Goal: Task Accomplishment & Management: Manage account settings

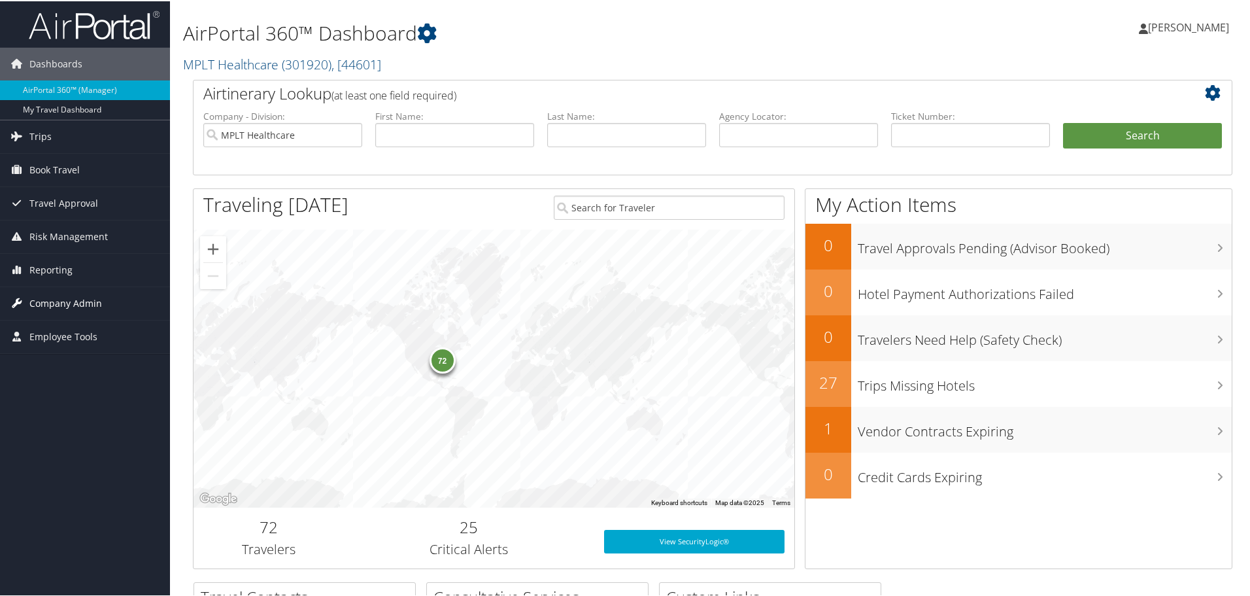
click at [95, 305] on span "Company Admin" at bounding box center [65, 302] width 73 height 33
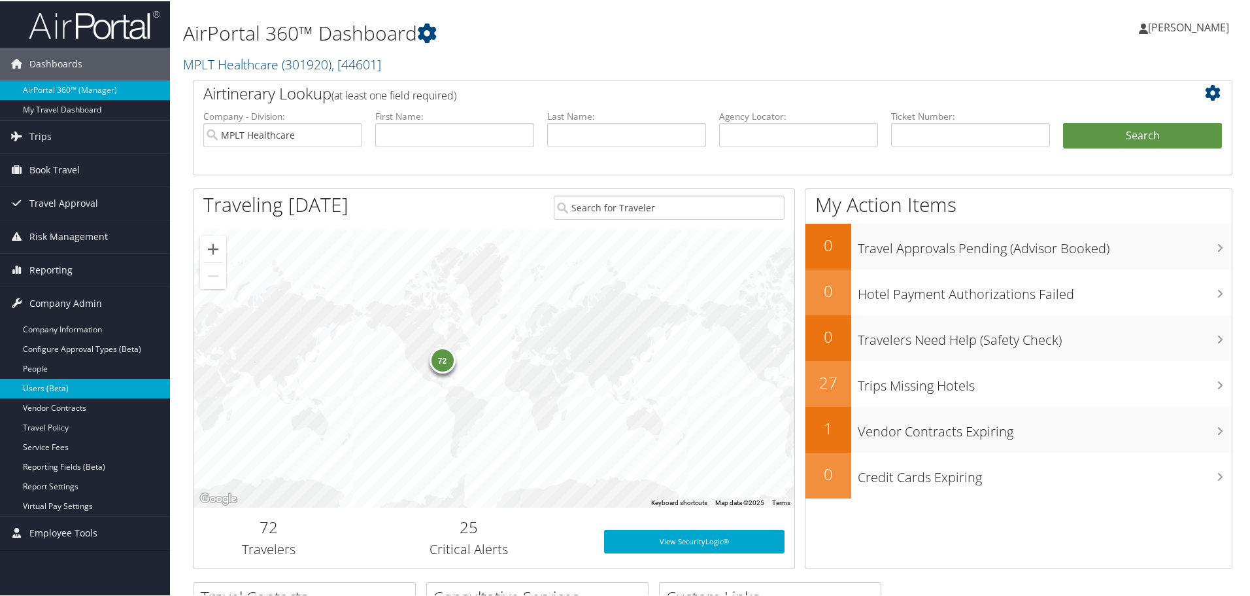
click at [65, 380] on link "Users (Beta)" at bounding box center [85, 387] width 170 height 20
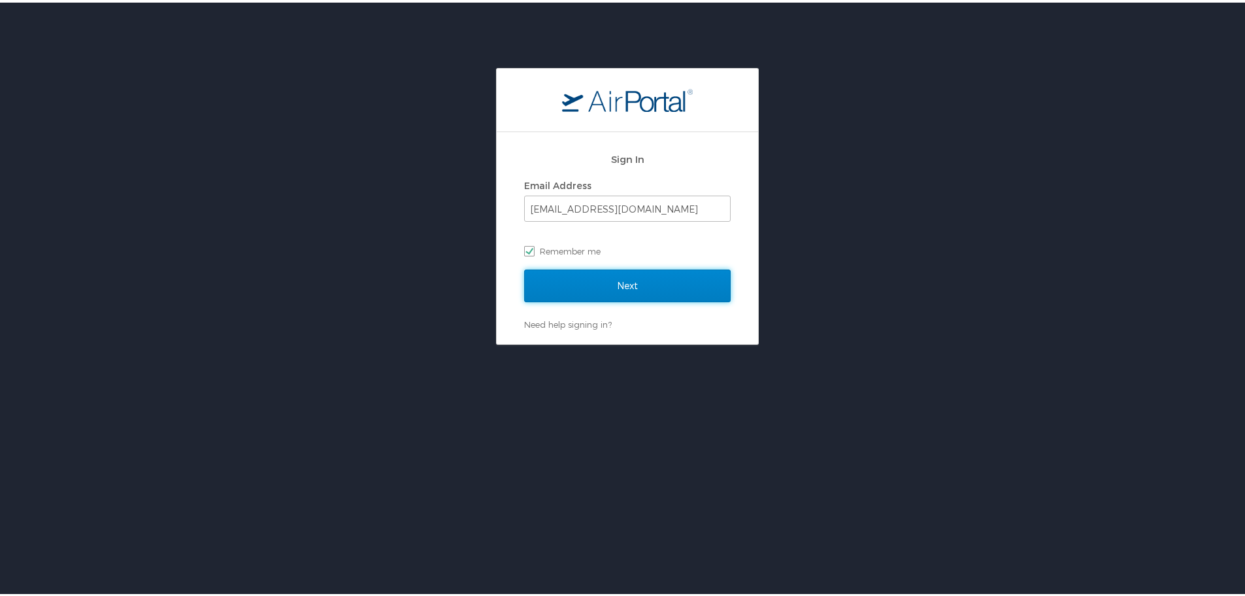
click at [639, 276] on input "Next" at bounding box center [627, 283] width 207 height 33
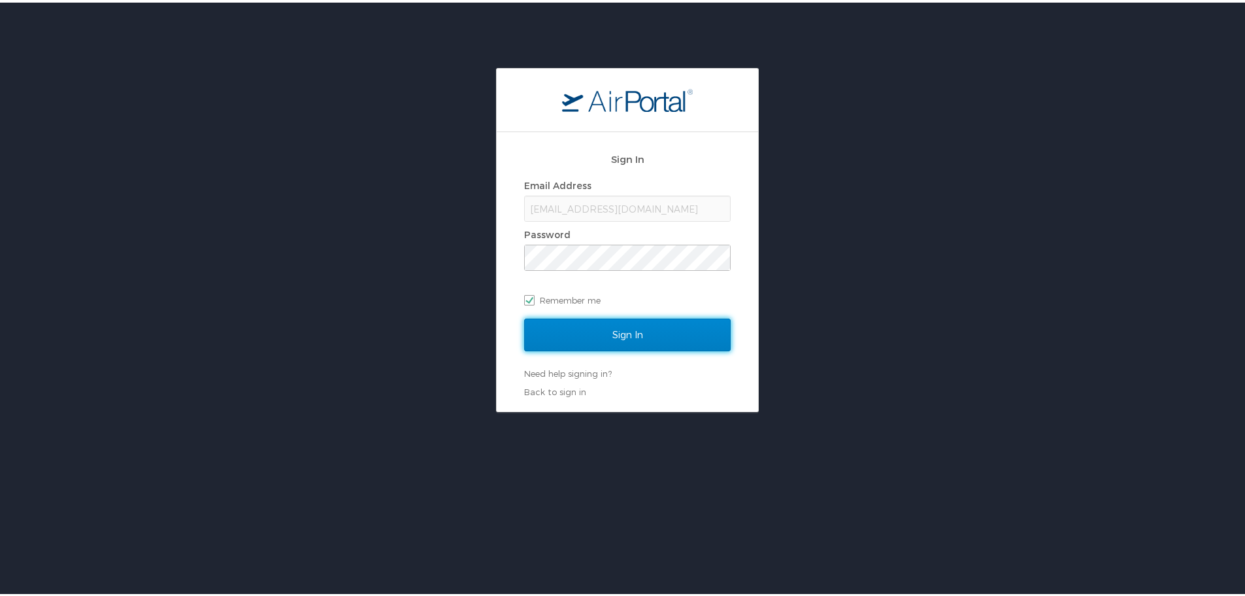
click at [612, 330] on input "Sign In" at bounding box center [627, 332] width 207 height 33
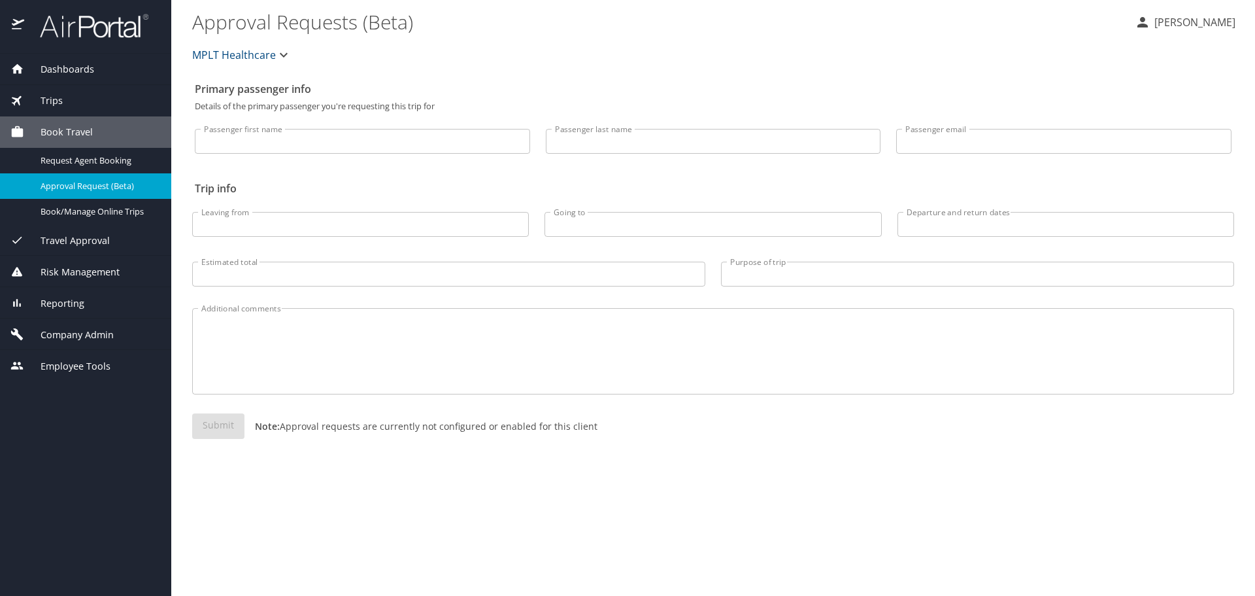
click at [88, 233] on span "Travel Approval" at bounding box center [67, 240] width 86 height 14
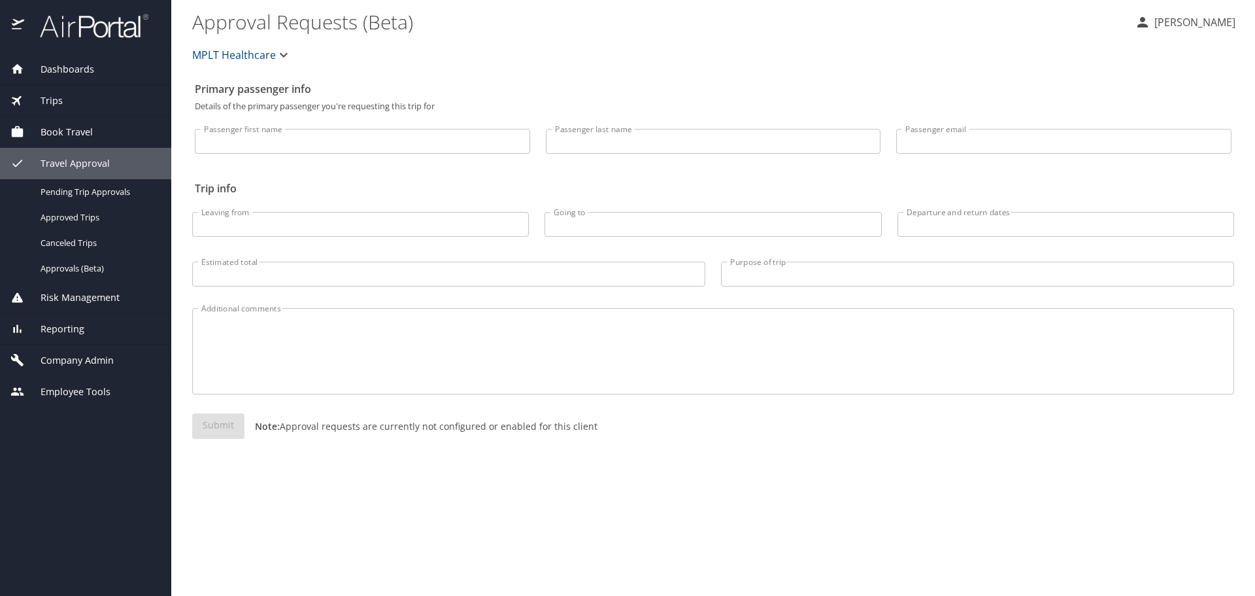
click at [71, 362] on span "Company Admin" at bounding box center [69, 360] width 90 height 14
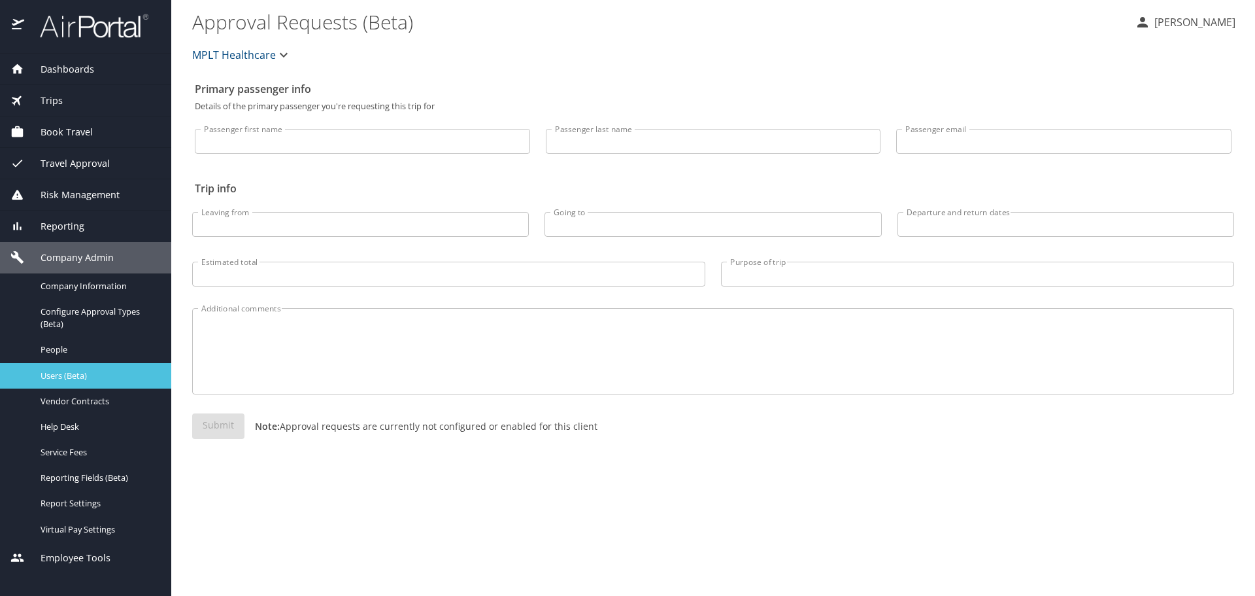
click at [62, 375] on span "Users (Beta)" at bounding box center [98, 375] width 115 height 12
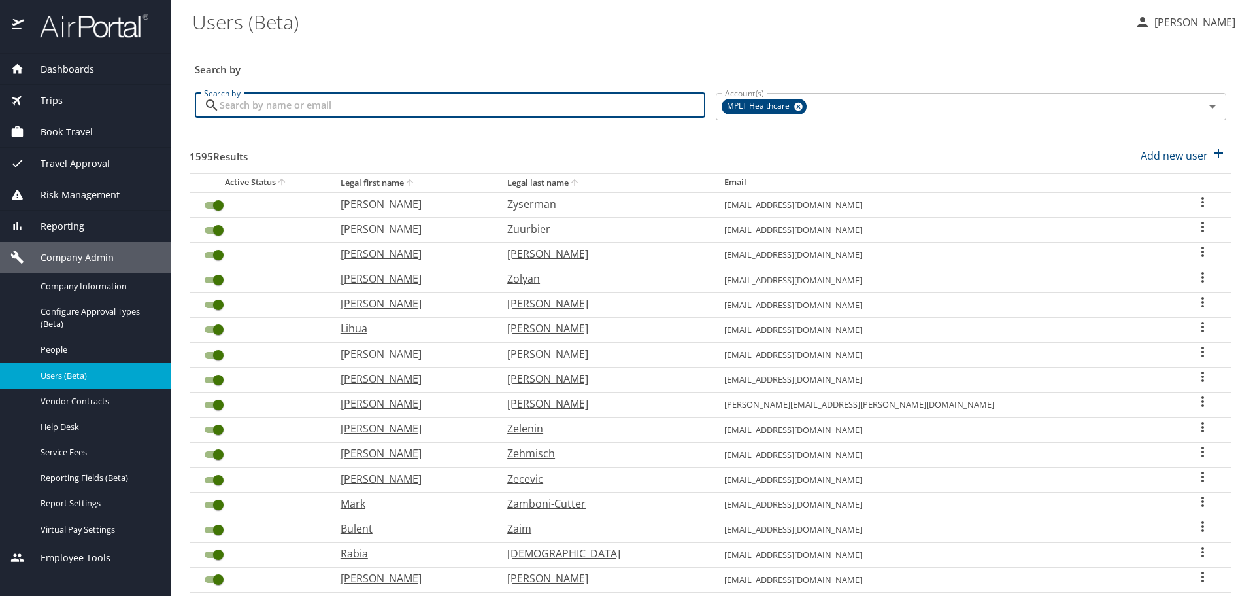
click at [306, 108] on input "Search by" at bounding box center [463, 105] width 486 height 25
paste input "Lenz"
type input "Lenz"
click at [511, 142] on div "1595 Results Add new user" at bounding box center [711, 155] width 1042 height 48
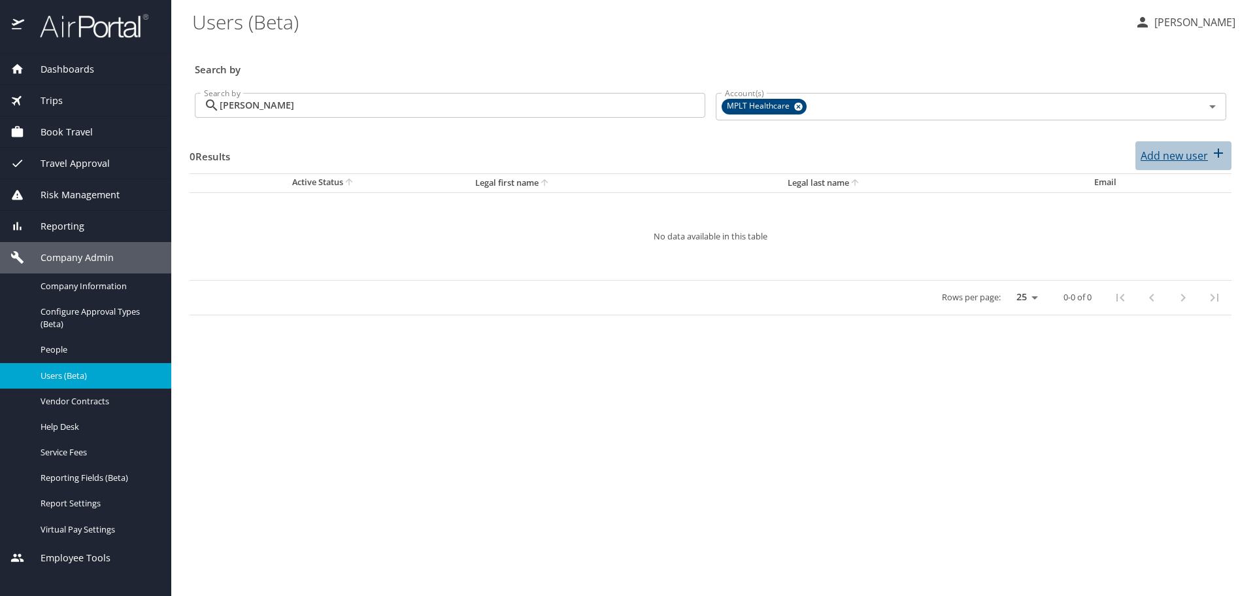
click at [1200, 154] on p "Add new user" at bounding box center [1174, 156] width 67 height 16
select select "US"
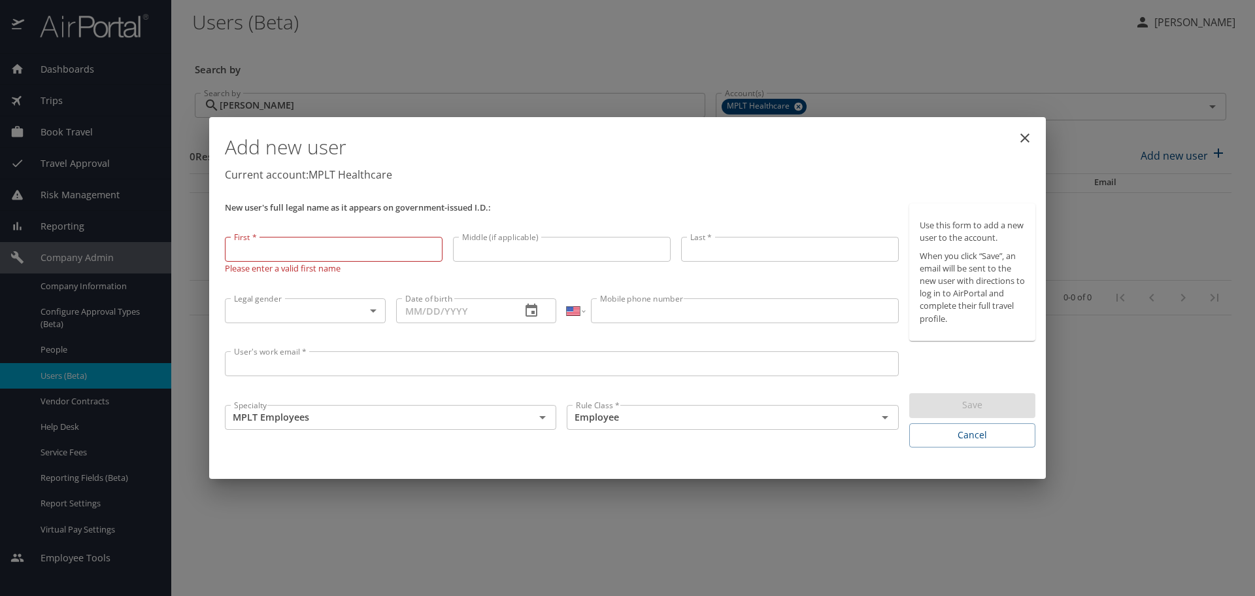
click at [348, 253] on input "First *" at bounding box center [334, 249] width 218 height 25
paste input "Roxanne"
type input "Roxanne"
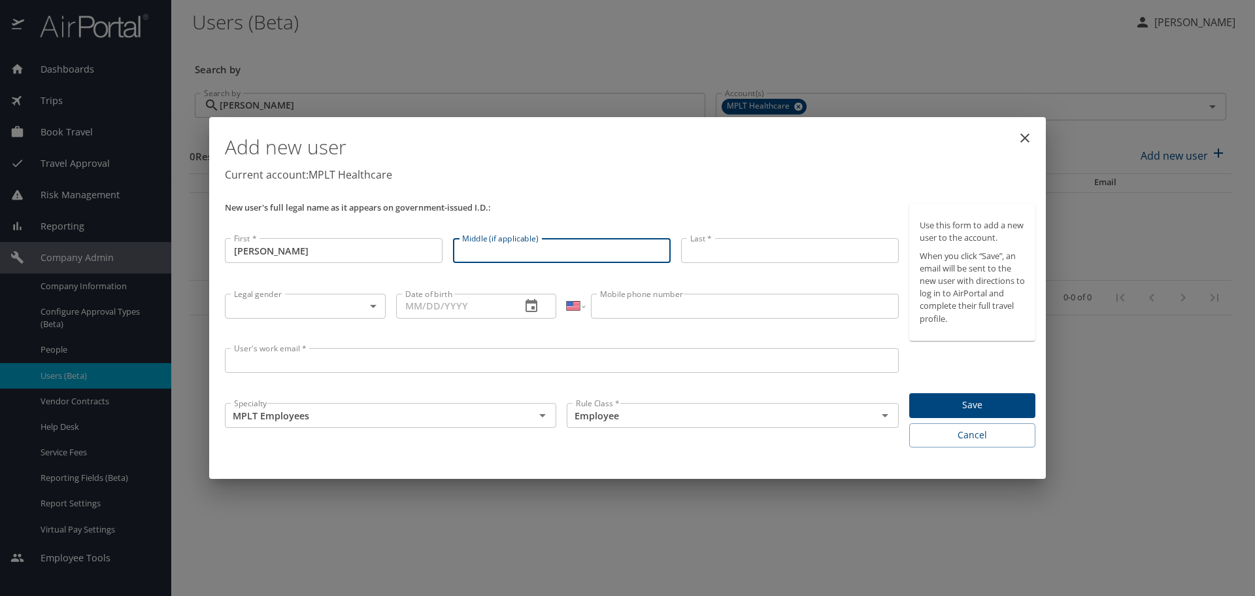
click at [538, 242] on input "Middle (if applicable)" at bounding box center [562, 250] width 218 height 25
paste input "Lea"
type input "Lea"
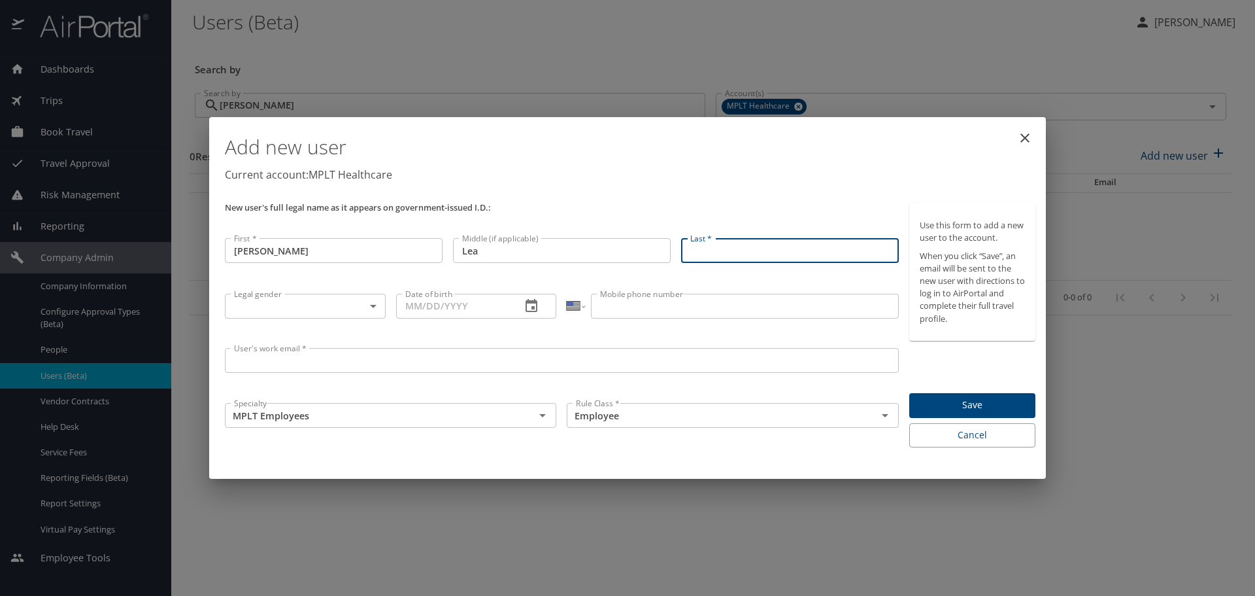
click at [765, 256] on input "Last *" at bounding box center [790, 250] width 218 height 25
paste input "Lenz"
type input "Lenz"
click at [332, 305] on body "Dashboards AirPortal 360™ Manager My Travel Dashboard Trips Airtinerary® Lookup…" at bounding box center [627, 298] width 1255 height 596
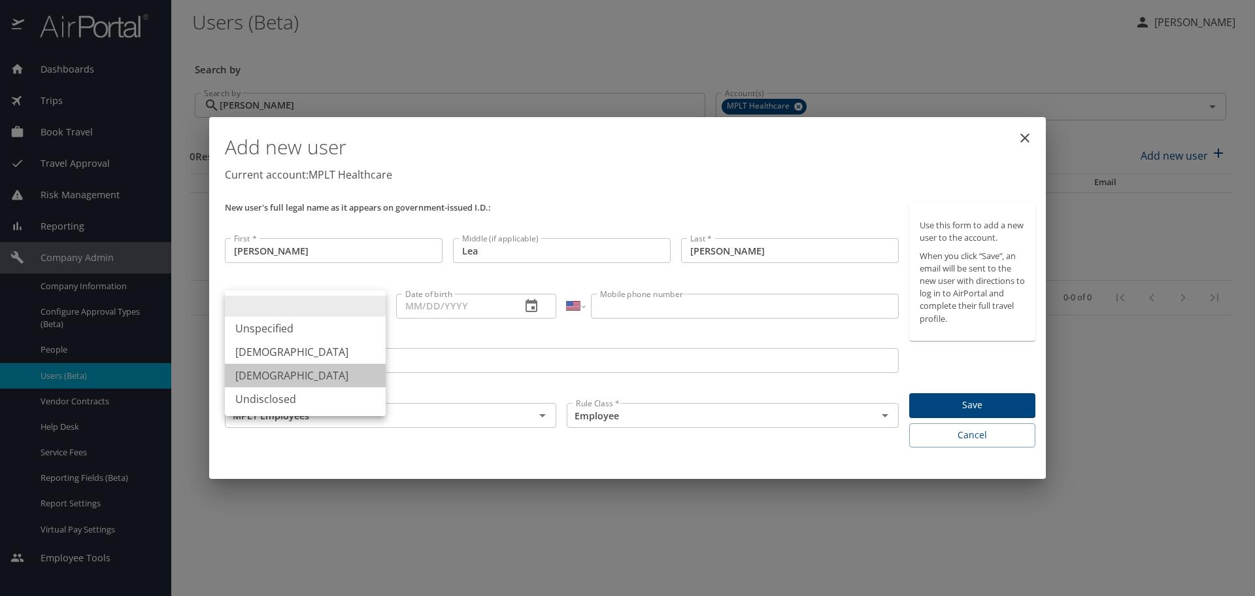
click at [279, 373] on li "Female" at bounding box center [305, 375] width 161 height 24
type input "Female"
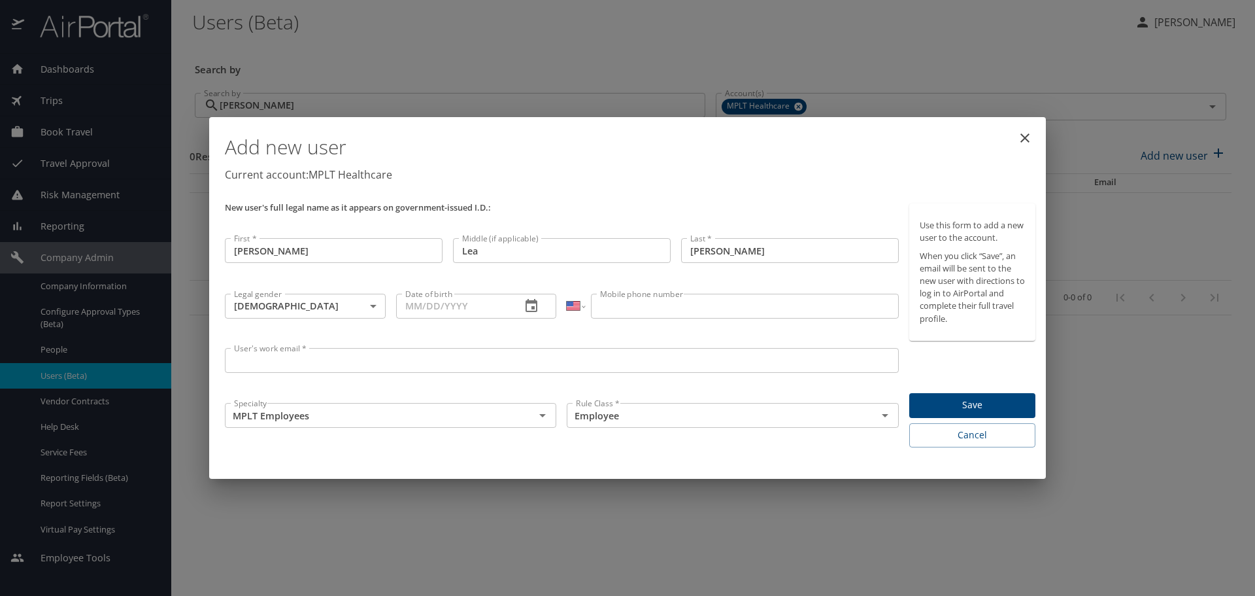
click at [437, 309] on input "Date of birth" at bounding box center [453, 306] width 115 height 25
paste input "10/05/____"
type input "10/05/1968"
click at [752, 303] on input "Mobile phone number" at bounding box center [744, 306] width 307 height 25
paste input "(563) 608-3421"
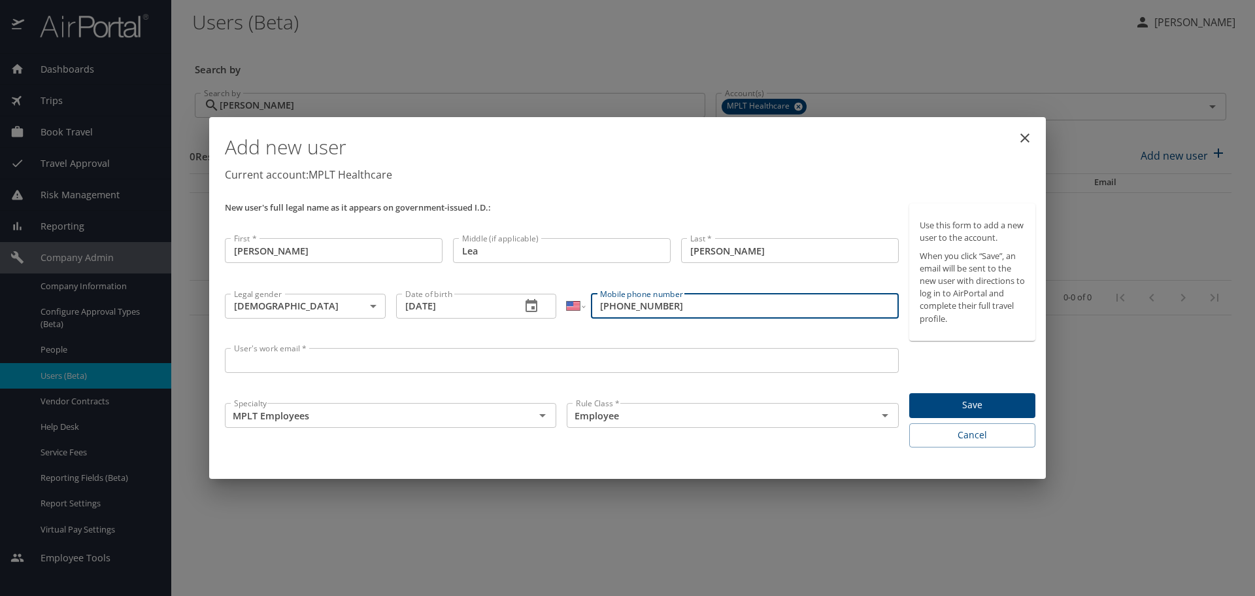
type input "(563) 608-3421"
click at [356, 363] on input "User's work email *" at bounding box center [562, 360] width 674 height 25
paste input "roxannelenz@gmail.com"
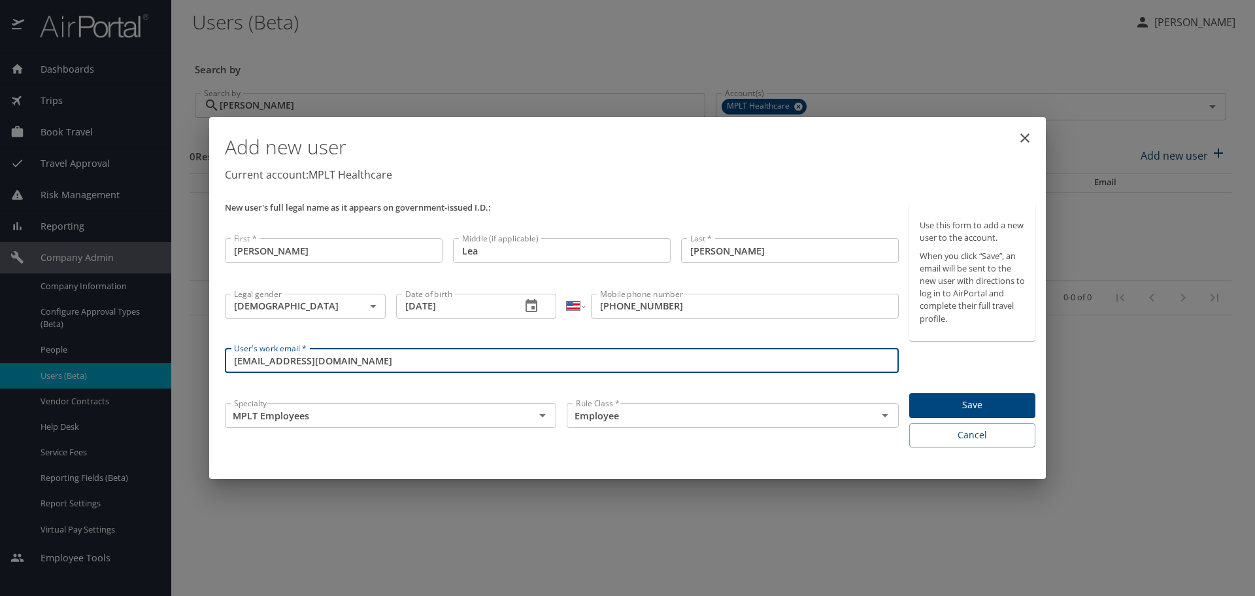
drag, startPoint x: 299, startPoint y: 360, endPoint x: 414, endPoint y: 352, distance: 115.9
click at [414, 352] on input "roxannelenz@gmail.com" at bounding box center [562, 360] width 674 height 25
type input "roxannelenz@mplthealthcare.com"
click at [394, 415] on input "MPLT Employees" at bounding box center [371, 415] width 285 height 17
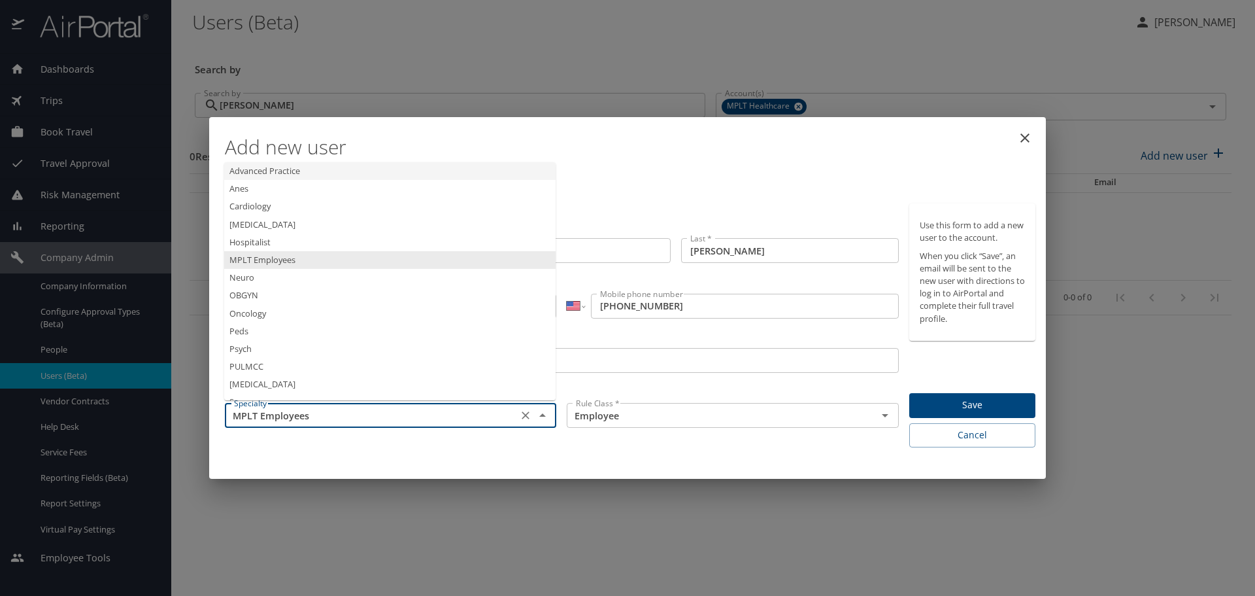
click at [281, 175] on li "Advanced Practice" at bounding box center [389, 171] width 331 height 18
type input "Advanced Practice"
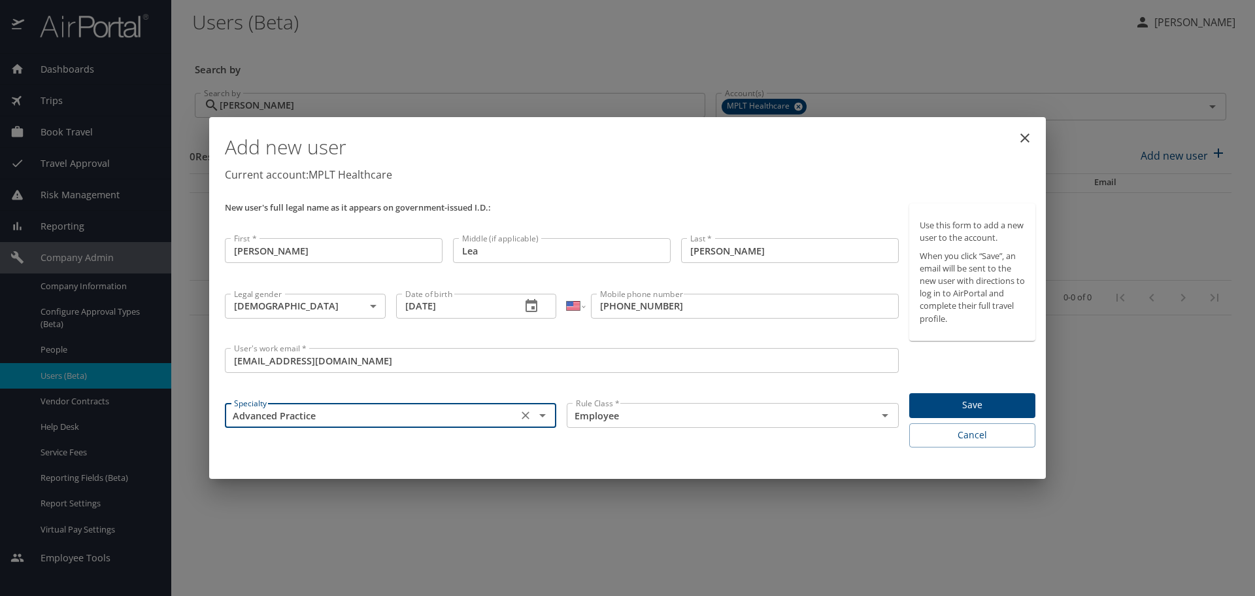
click at [786, 328] on div "International Afghanistan Åland Islands Albania Algeria American Samoa Andorra …" at bounding box center [733, 315] width 342 height 54
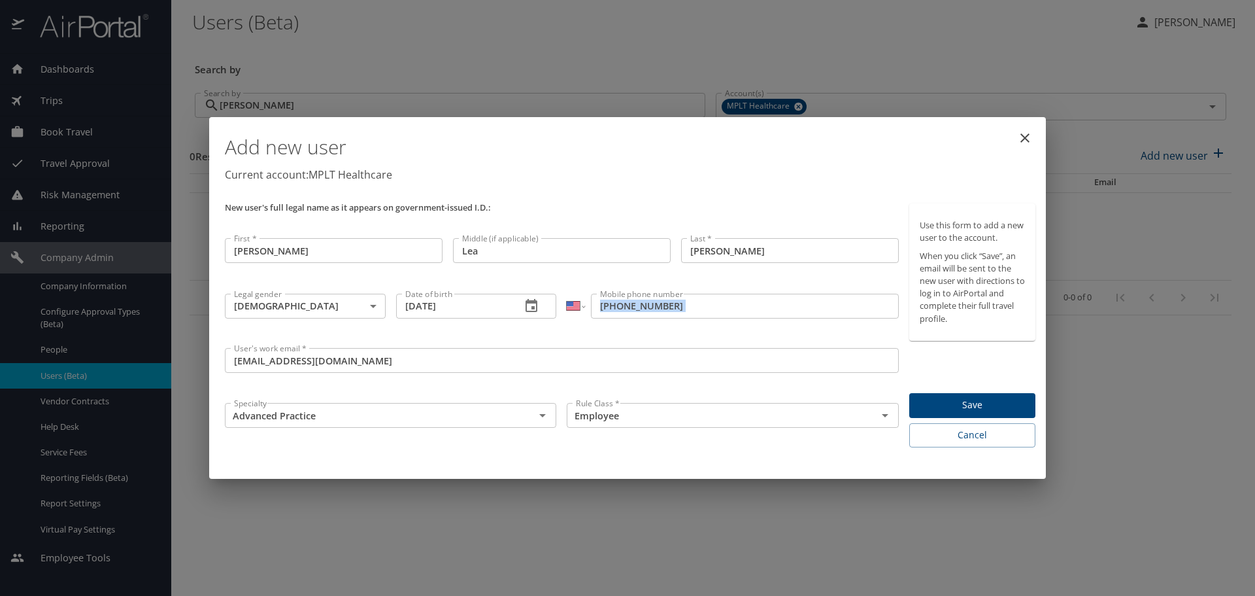
click at [786, 328] on div "International Afghanistan Åland Islands Albania Algeria American Samoa Andorra …" at bounding box center [733, 315] width 342 height 54
click at [758, 357] on input "roxannelenz@mplthealthcare.com" at bounding box center [562, 360] width 674 height 25
click at [969, 397] on span "Save" at bounding box center [972, 405] width 105 height 16
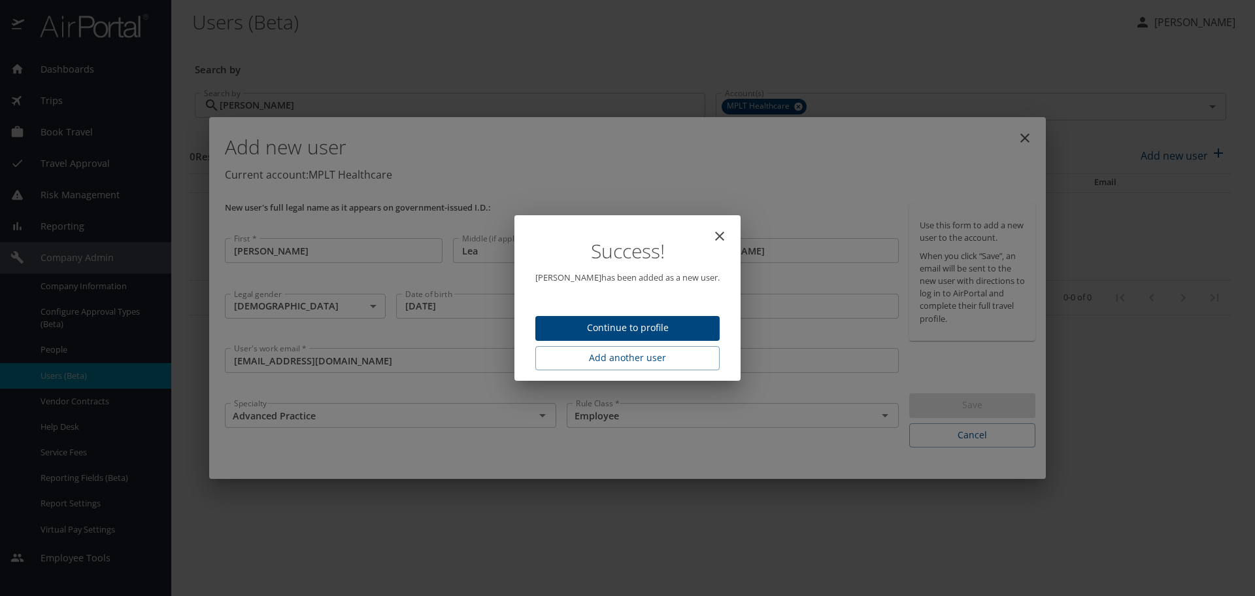
click at [632, 328] on span "Continue to profile" at bounding box center [627, 328] width 163 height 16
select select "US"
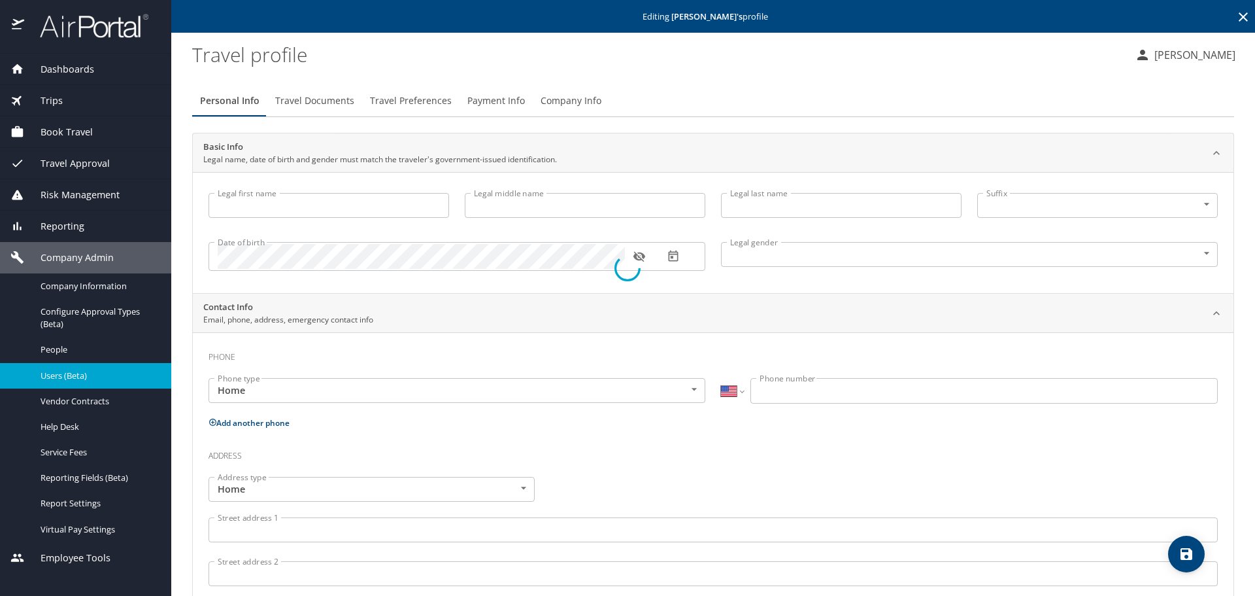
type input "Roxanne"
type input "Lea"
type input "Lenz"
type input "Female"
select select "US"
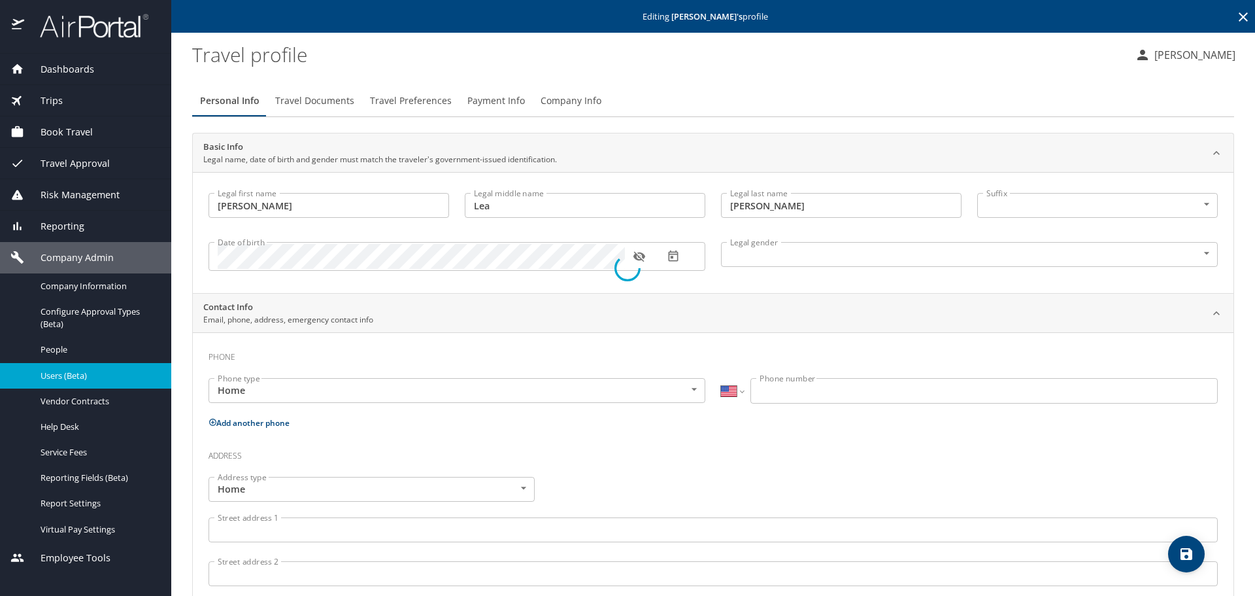
select select "US"
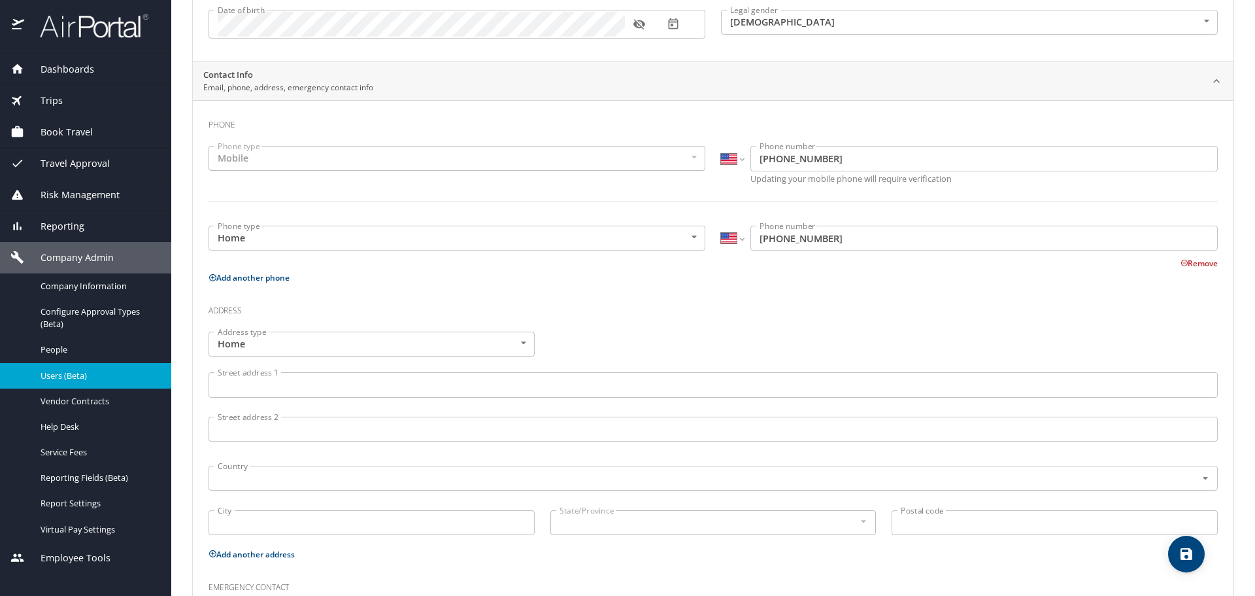
scroll to position [327, 0]
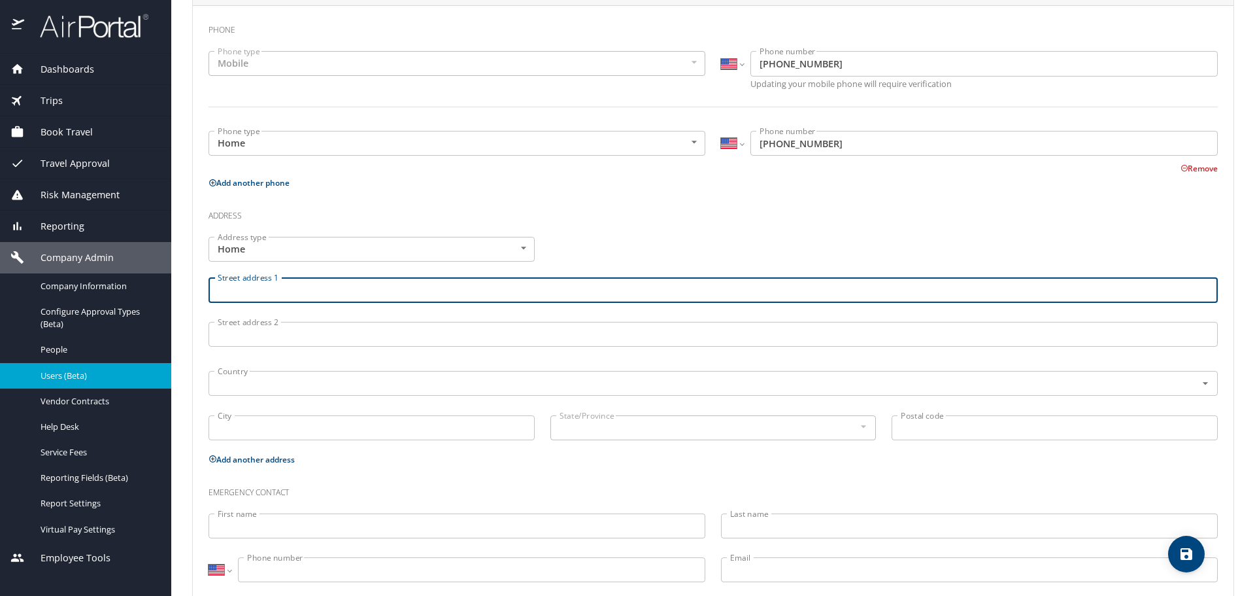
click at [280, 296] on input "Street address 1" at bounding box center [713, 289] width 1009 height 25
click at [273, 292] on input "Street address 1" at bounding box center [713, 289] width 1009 height 25
paste input "1023 2nd St SW Oelwein, IA"
drag, startPoint x: 287, startPoint y: 289, endPoint x: 458, endPoint y: 282, distance: 171.4
click at [458, 282] on input "1023 2nd St SW Oelwein, IA" at bounding box center [713, 289] width 1009 height 25
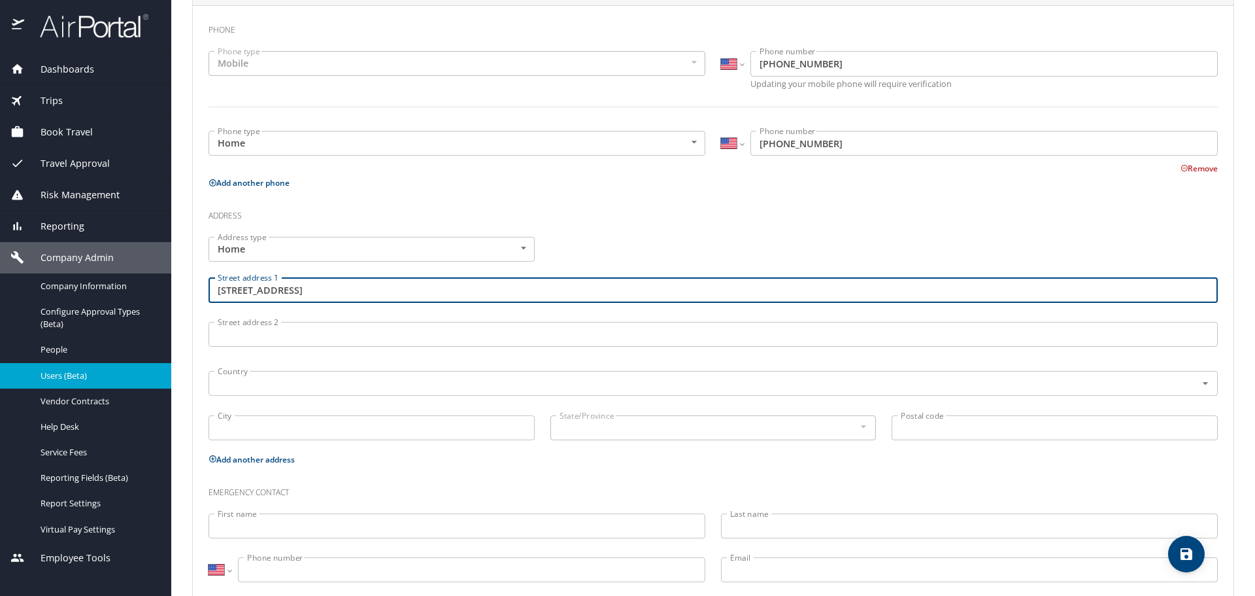
click at [458, 282] on input "1023 2nd St SW Oelwein, IA" at bounding box center [713, 289] width 1009 height 25
drag, startPoint x: 448, startPoint y: 284, endPoint x: 148, endPoint y: 284, distance: 300.1
click at [150, 284] on div "Dashboards AirPortal 360™ Manager My Travel Dashboard Trips Airtinerary® Lookup…" at bounding box center [627, 298] width 1255 height 596
paste input "Oelwein, IA 50662"
drag, startPoint x: 375, startPoint y: 290, endPoint x: 341, endPoint y: 291, distance: 34.7
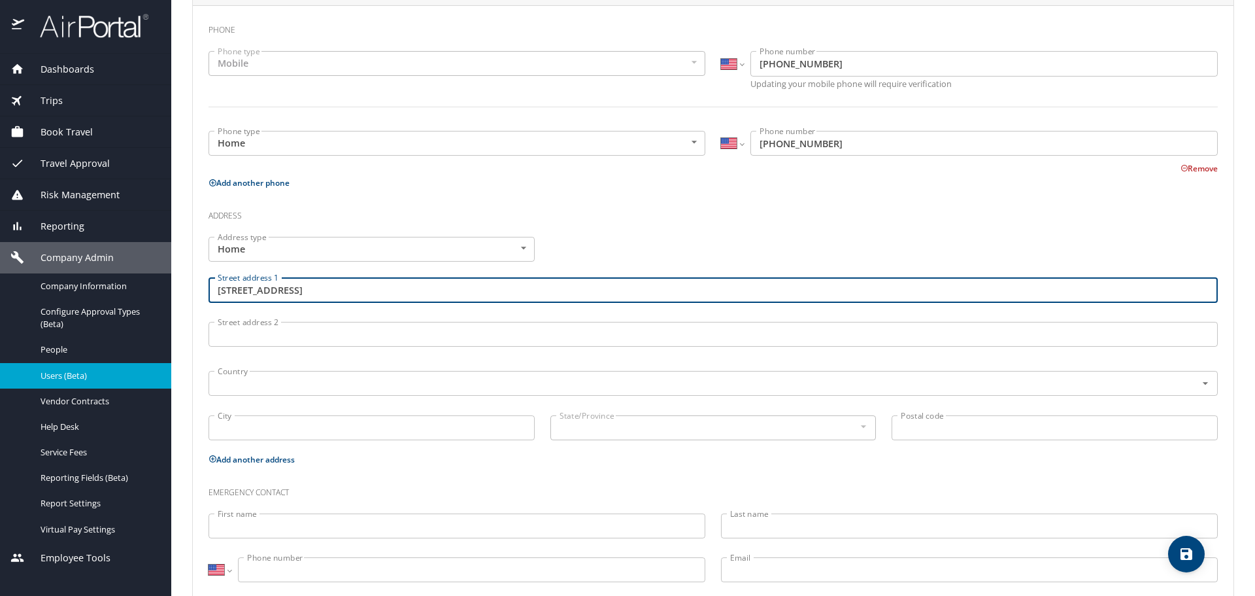
click at [341, 291] on input "1023 2nd St SWOelwein, IA 50662" at bounding box center [713, 289] width 1009 height 25
type input "1023 2nd St SWOelwein, IA"
click at [954, 428] on input "Postal code" at bounding box center [1055, 427] width 326 height 25
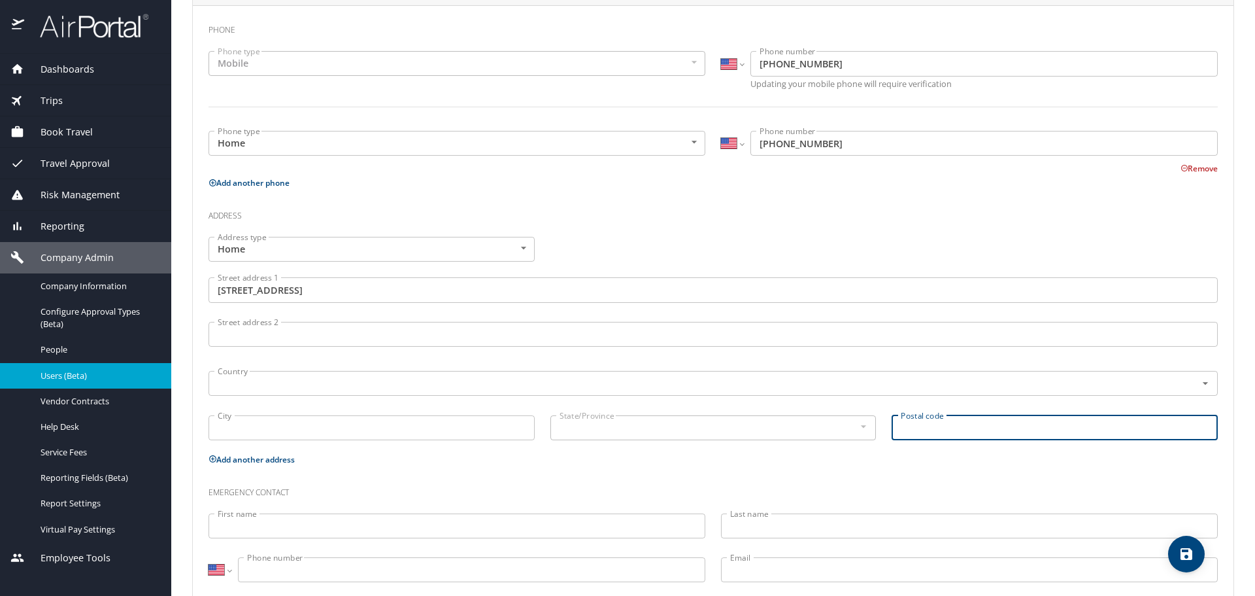
paste input "50662"
type input "50662"
click at [527, 380] on input "text" at bounding box center [693, 383] width 963 height 17
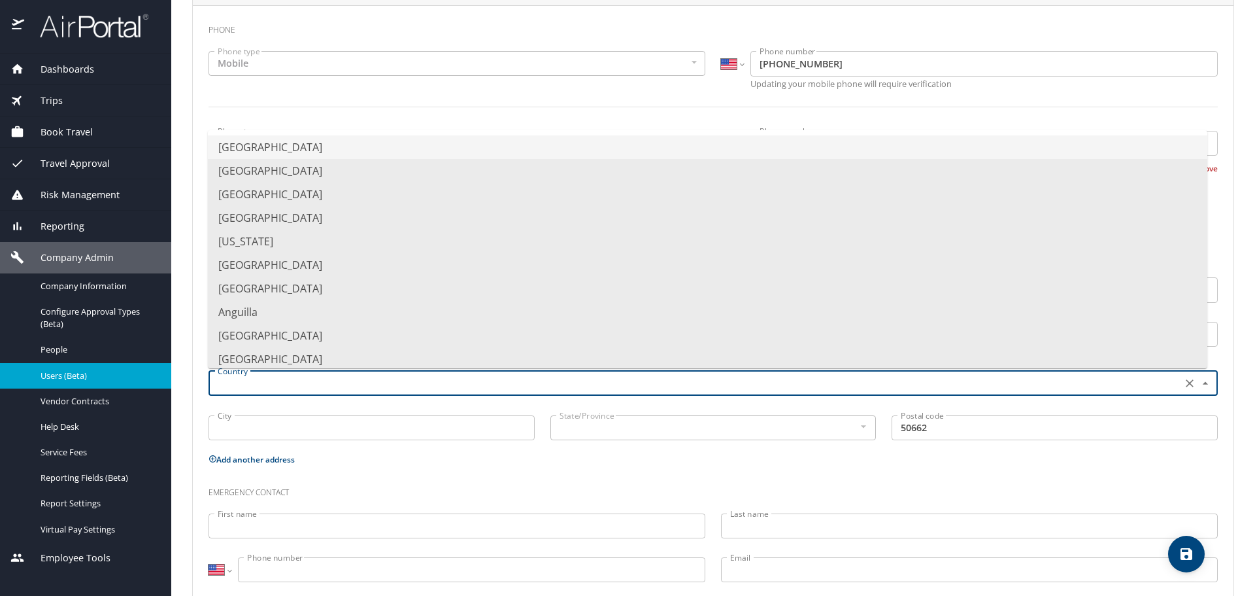
click at [342, 146] on li "United States of America" at bounding box center [708, 147] width 1000 height 24
type input "United States of America"
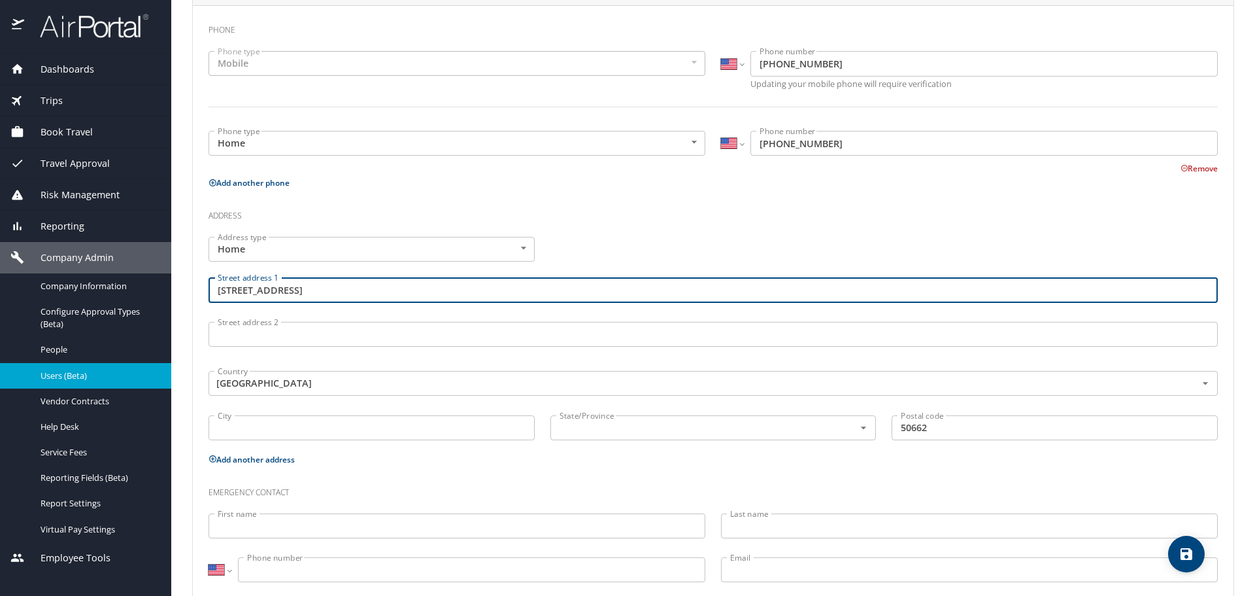
drag, startPoint x: 369, startPoint y: 285, endPoint x: 289, endPoint y: 285, distance: 80.4
click at [289, 285] on input "1023 2nd St SWOelwein, IA" at bounding box center [713, 289] width 1009 height 25
type input "1023 2nd St SW"
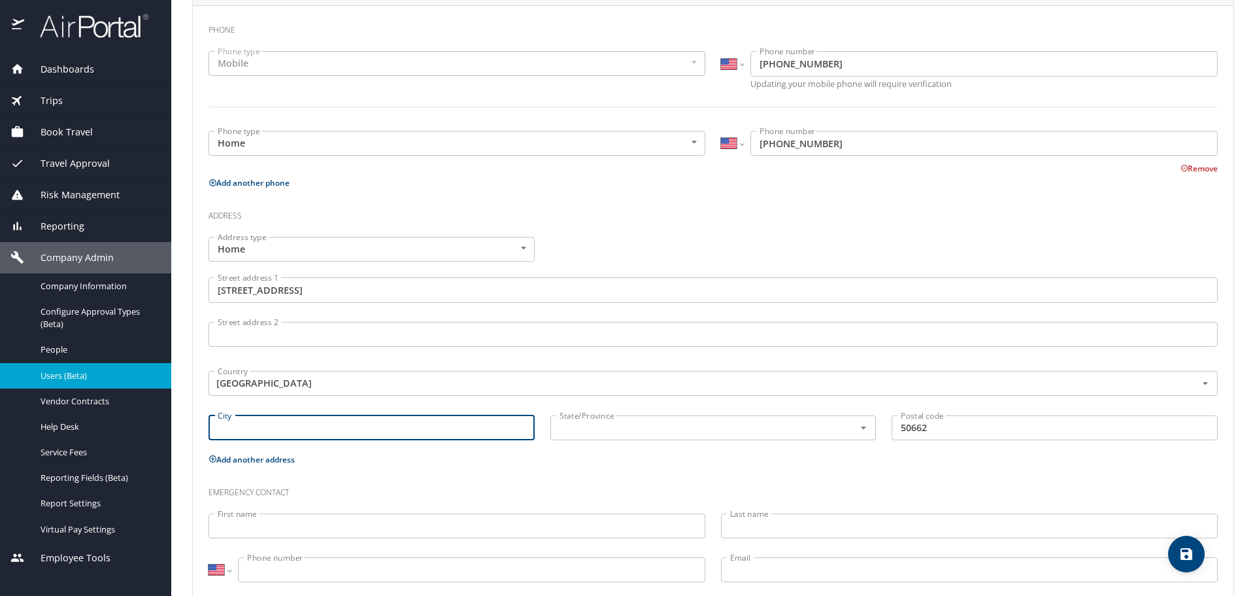
click at [258, 416] on input "City" at bounding box center [372, 427] width 326 height 25
paste input "Oelwein, IA"
drag, startPoint x: 255, startPoint y: 428, endPoint x: 368, endPoint y: 419, distance: 113.4
click at [367, 419] on input "Oelwein, IA" at bounding box center [372, 427] width 326 height 25
type input "Oelwein"
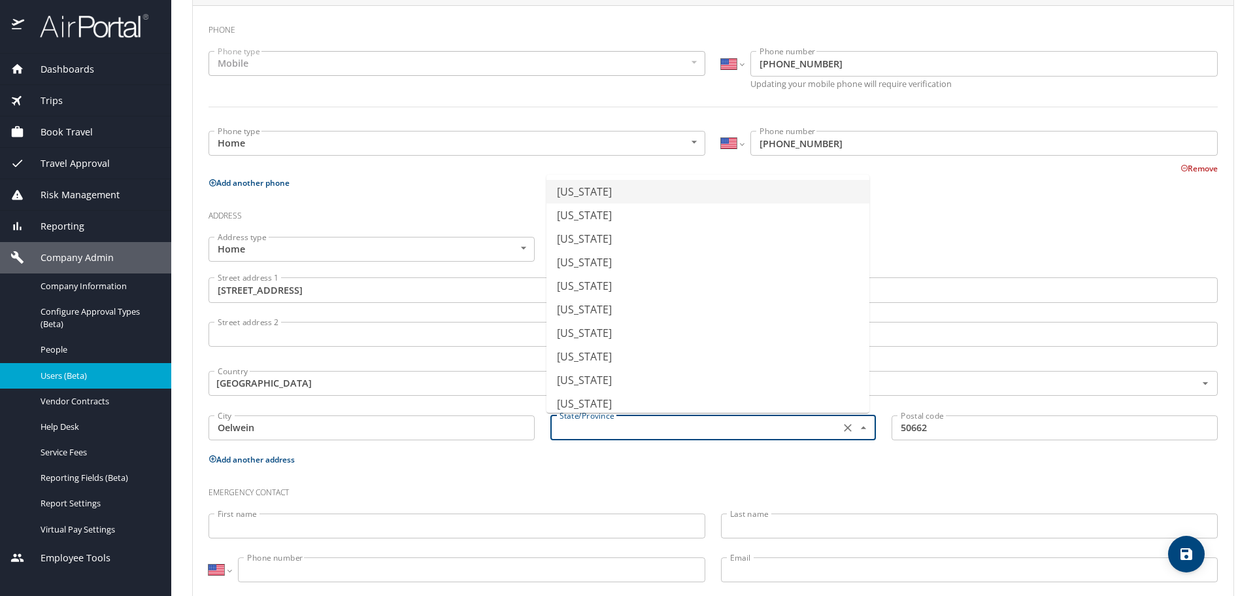
click at [619, 420] on input "text" at bounding box center [694, 427] width 280 height 17
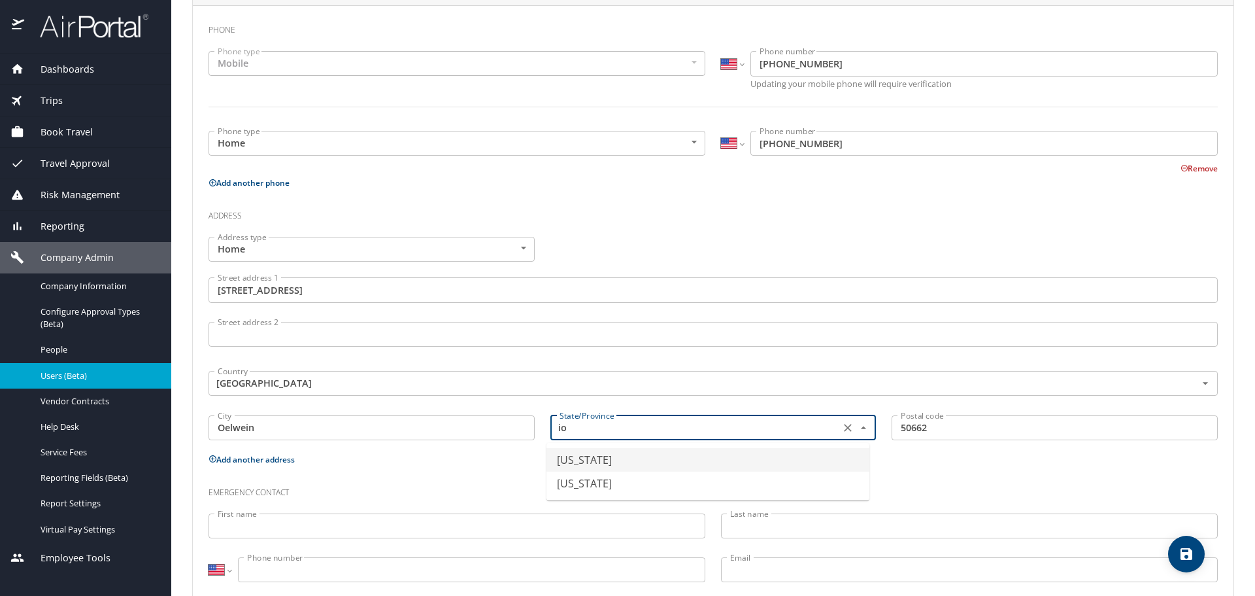
click at [569, 467] on li "Iowa" at bounding box center [708, 460] width 323 height 24
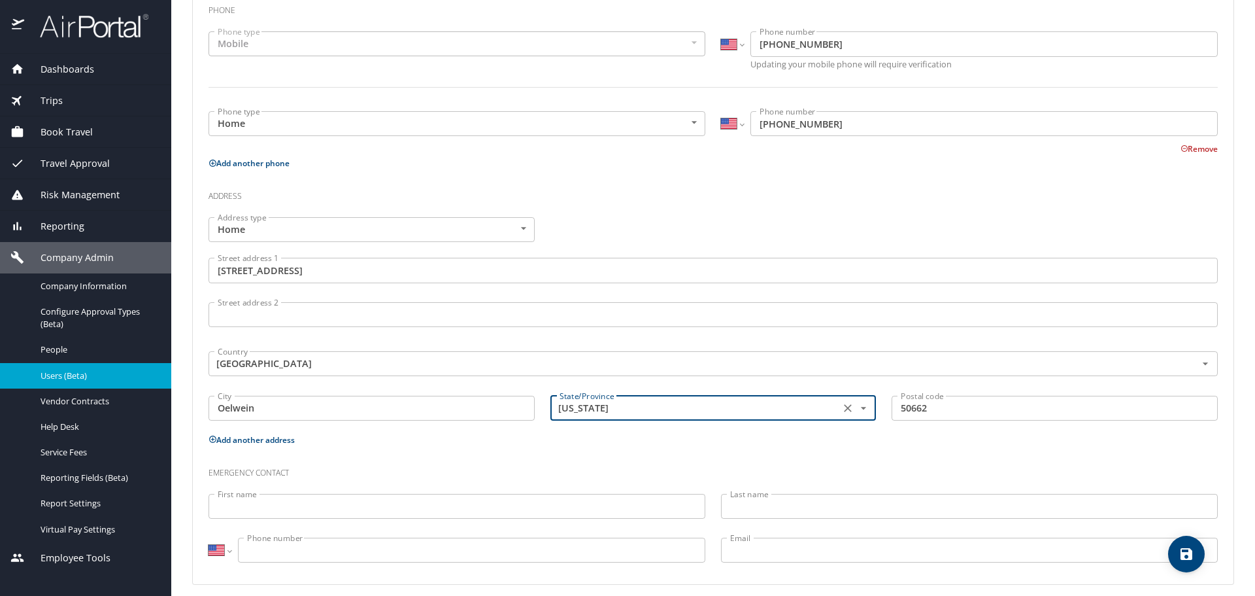
scroll to position [356, 0]
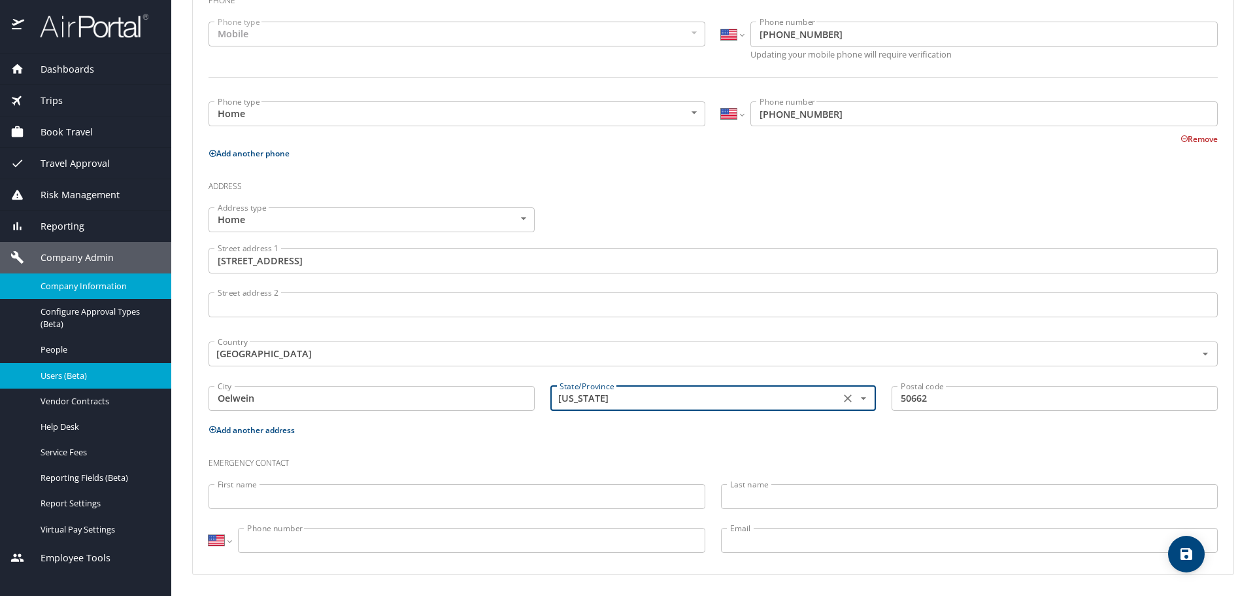
type input "Iowa"
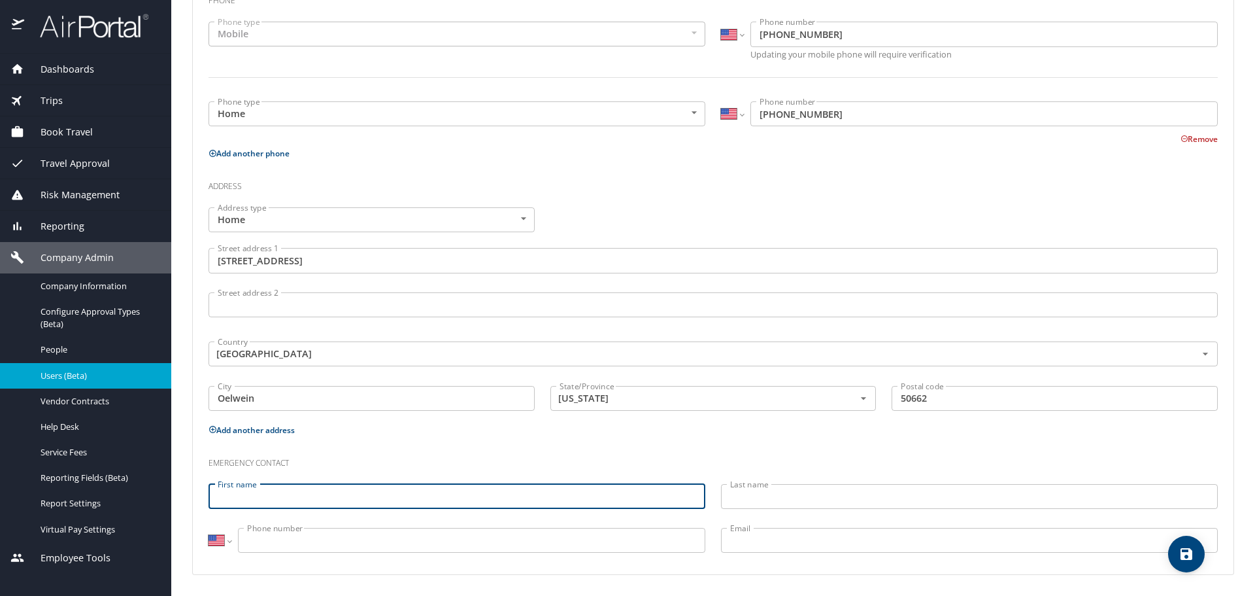
click at [230, 495] on input "First name" at bounding box center [457, 496] width 497 height 25
paste input "Nicole Lenz"
drag, startPoint x: 249, startPoint y: 498, endPoint x: 448, endPoint y: 501, distance: 198.8
click at [448, 501] on input "Nicole Lenz" at bounding box center [457, 496] width 497 height 25
type input "Nicole"
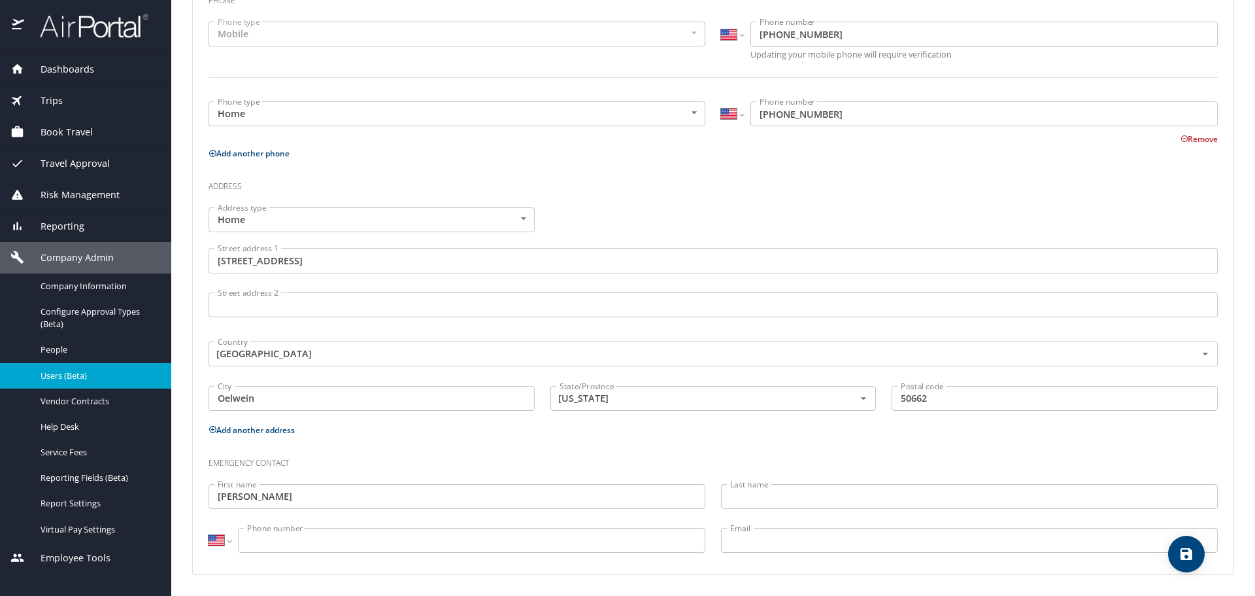
click at [754, 511] on p at bounding box center [969, 510] width 497 height 3
click at [761, 496] on input "Last name" at bounding box center [969, 496] width 497 height 25
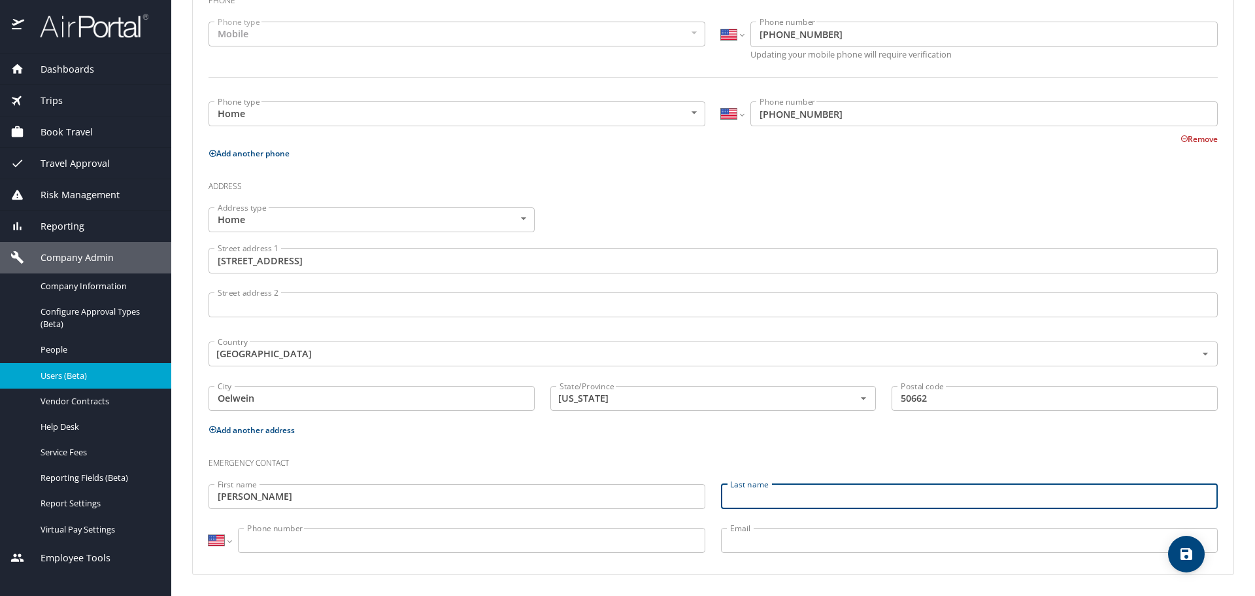
paste input "Lenz"
type input "Lenz"
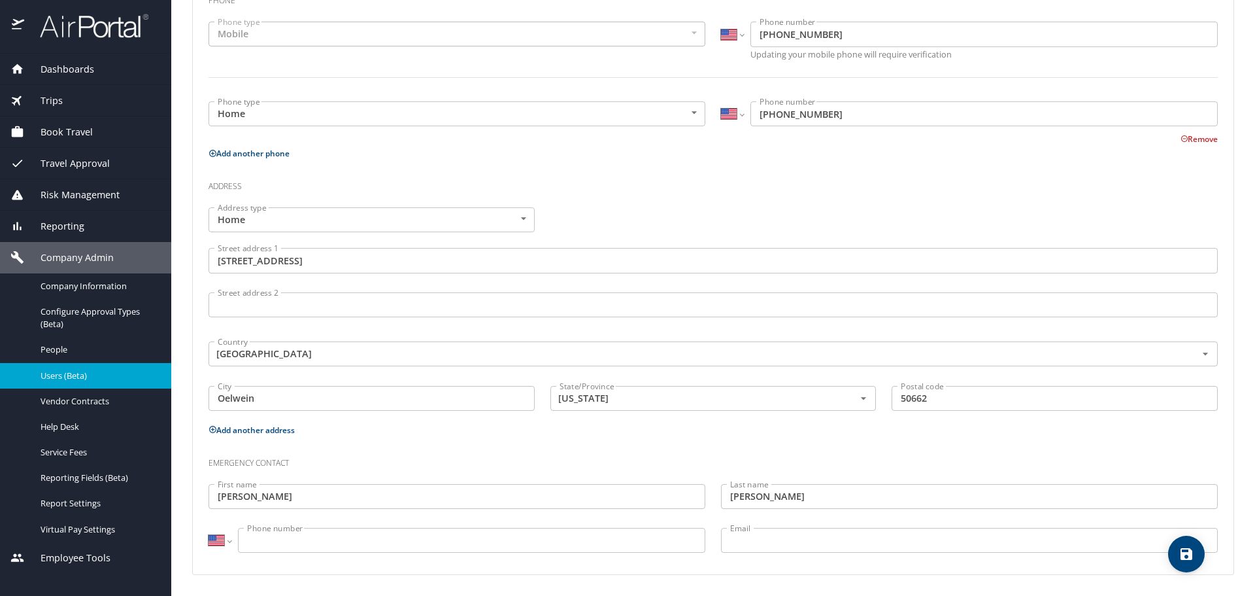
click at [299, 541] on input "Phone number" at bounding box center [471, 540] width 467 height 25
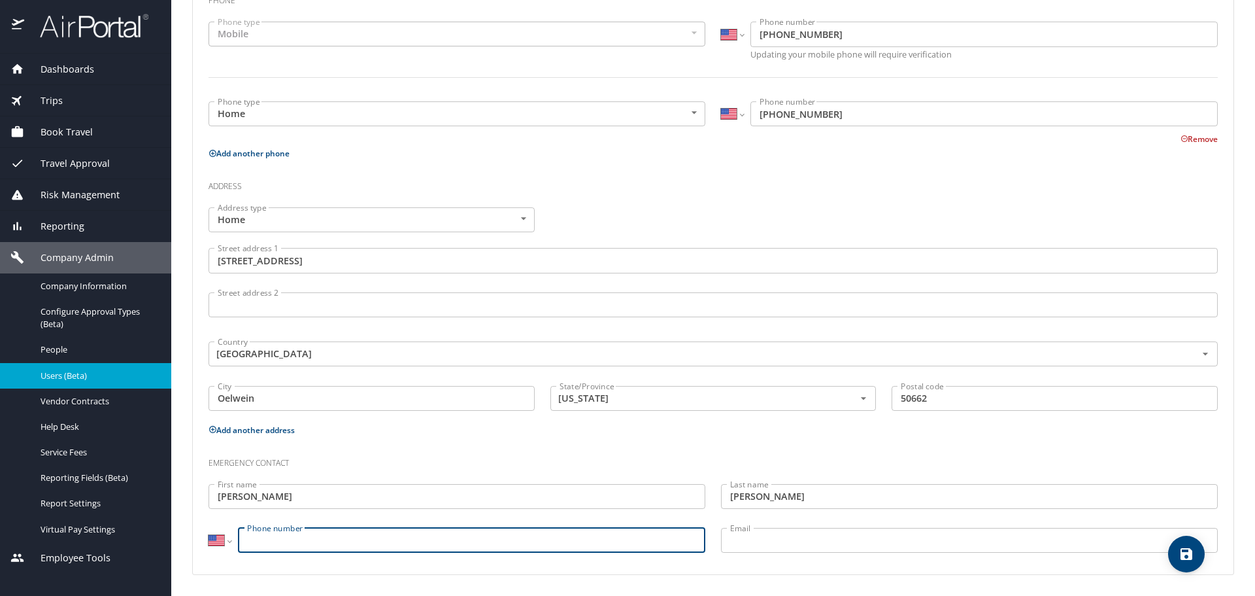
paste input "(319) 501-8473"
type input "(319) 501-8473"
click at [837, 535] on input "Email" at bounding box center [969, 540] width 497 height 25
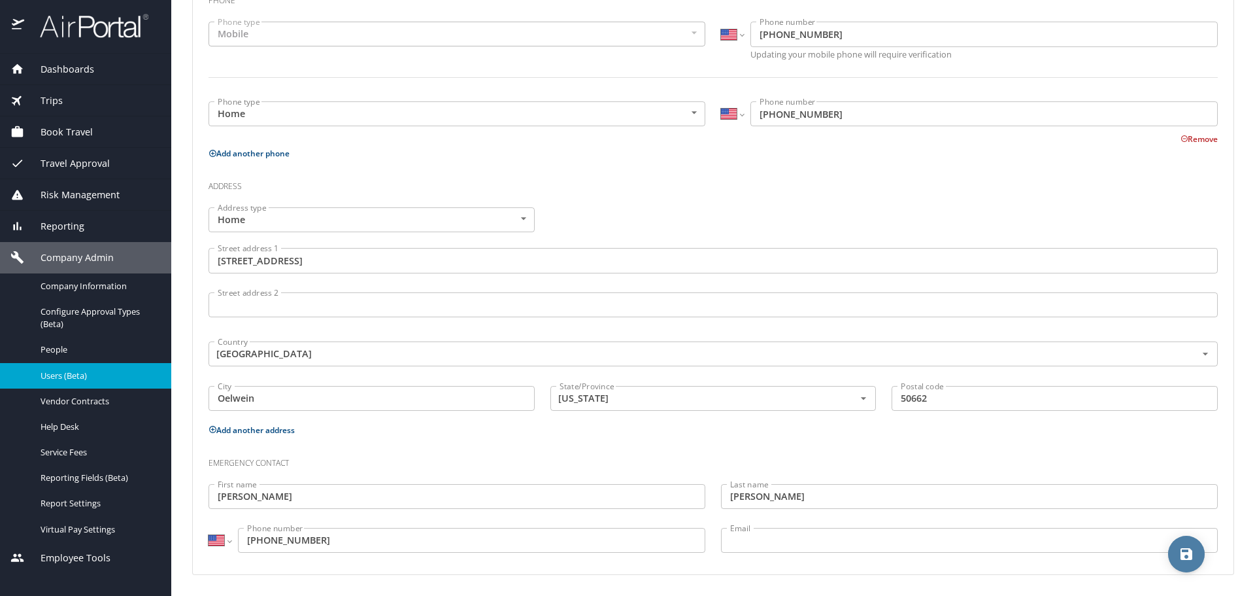
click at [1175, 547] on span "save" at bounding box center [1186, 554] width 37 height 16
select select "US"
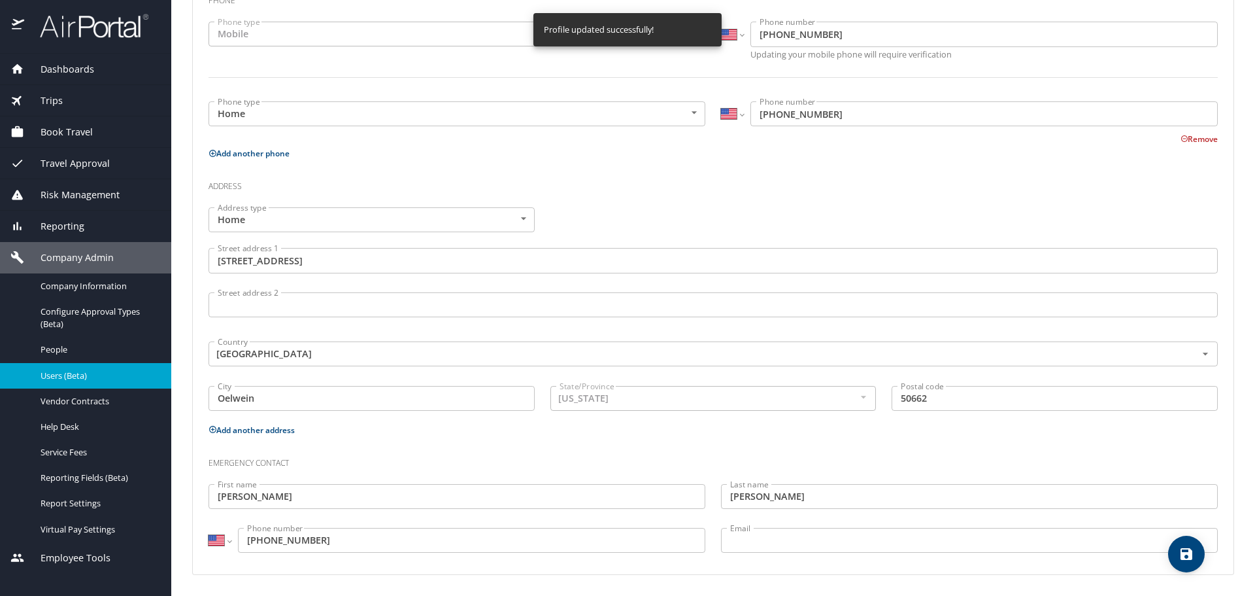
select select "US"
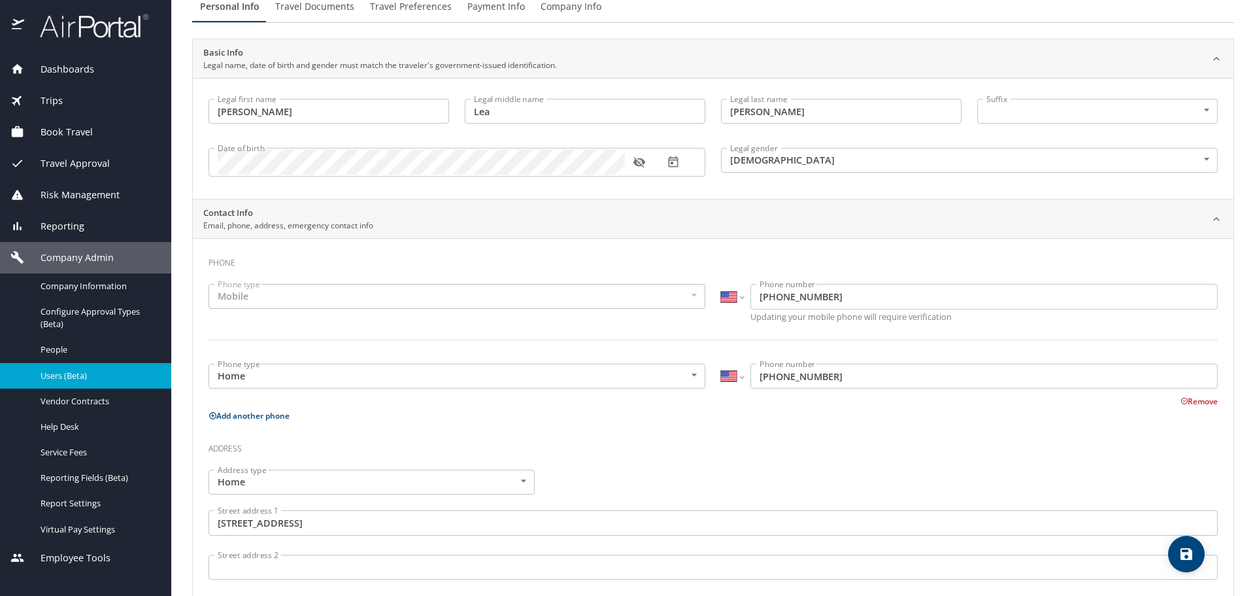
scroll to position [0, 0]
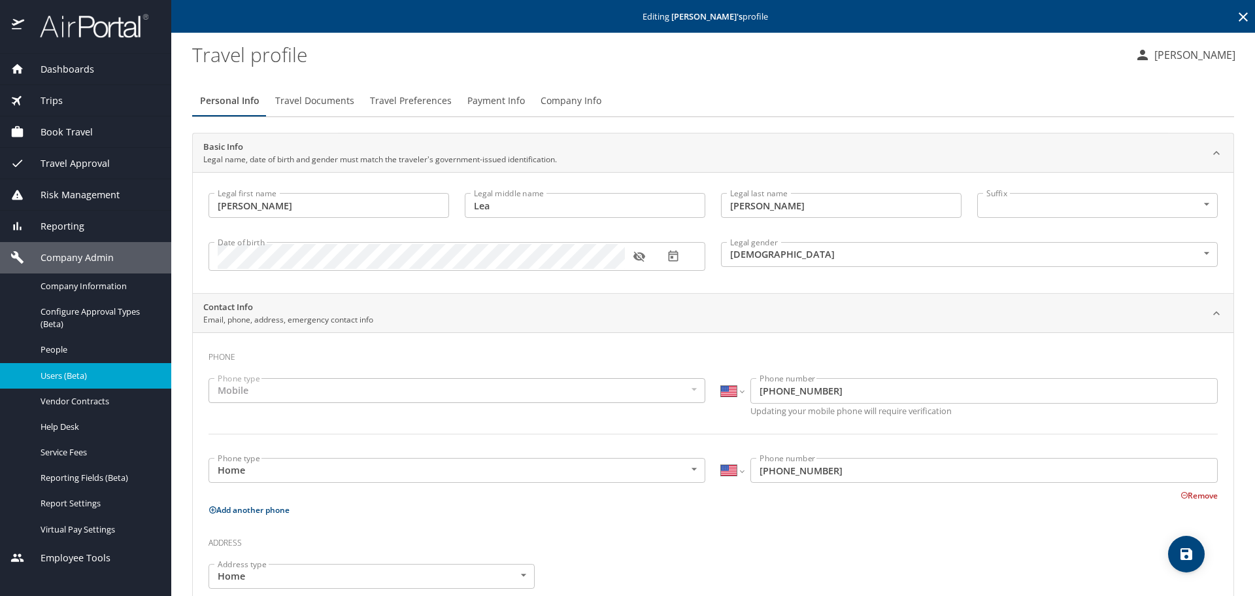
click at [313, 98] on span "Travel Documents" at bounding box center [314, 101] width 79 height 16
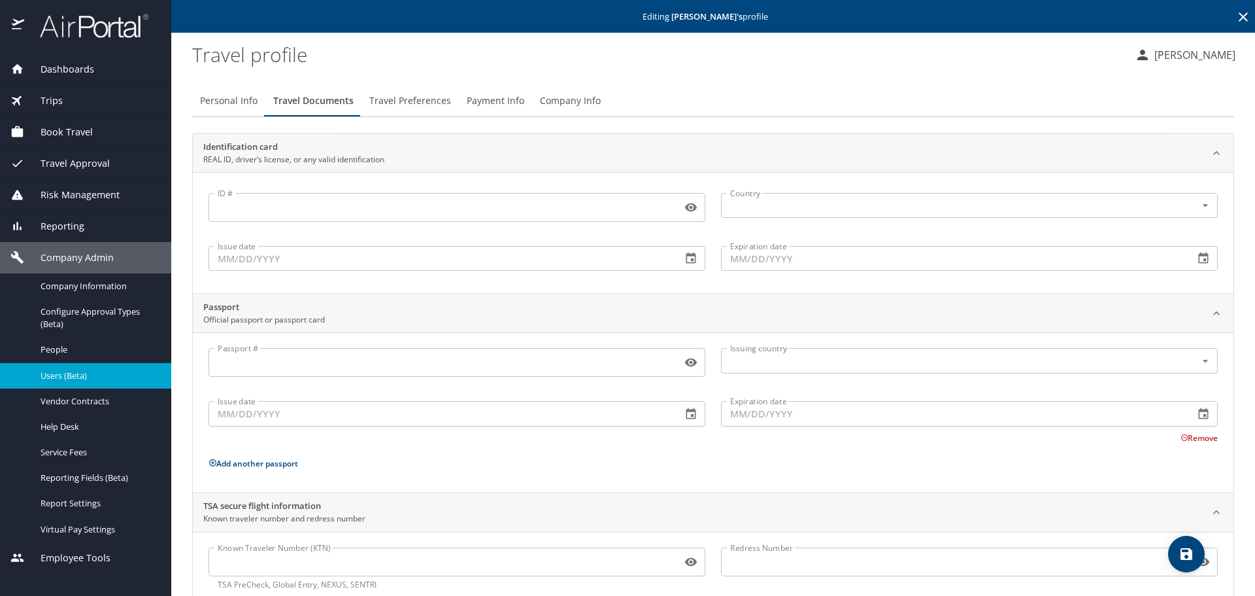
click at [253, 559] on input "Known Traveler Number (KTN)" at bounding box center [443, 561] width 468 height 25
paste input "TT12XH2B8"
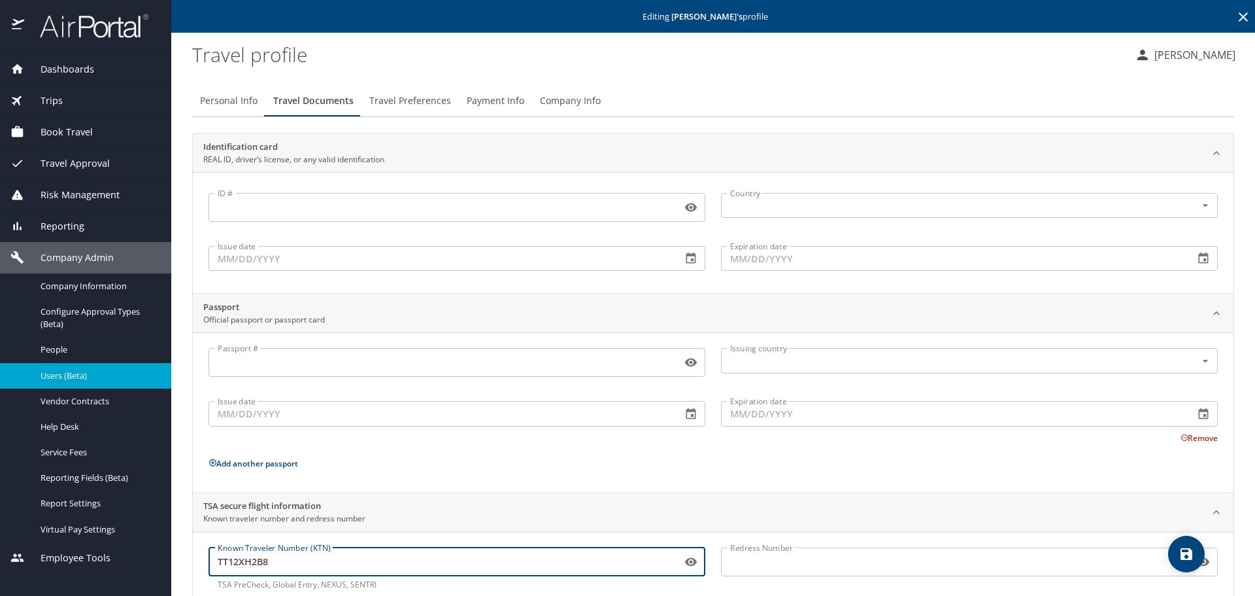
type input "TT12XH2B8"
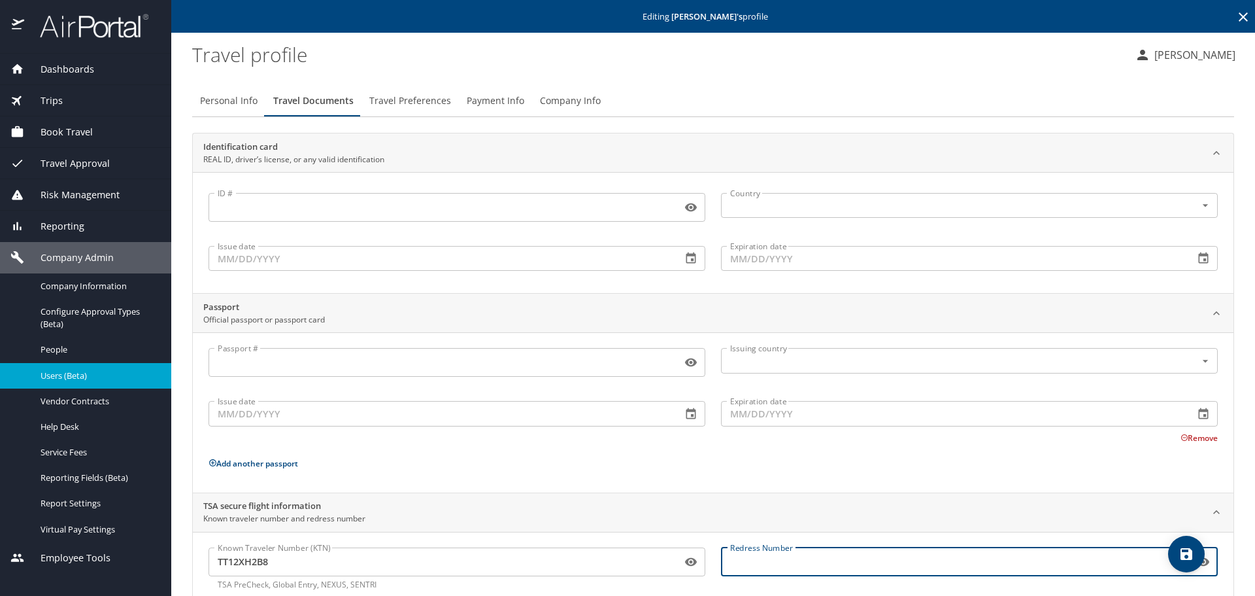
click at [762, 553] on input "Redress Number" at bounding box center [955, 561] width 468 height 25
click at [1184, 556] on icon "save" at bounding box center [1187, 554] width 12 height 12
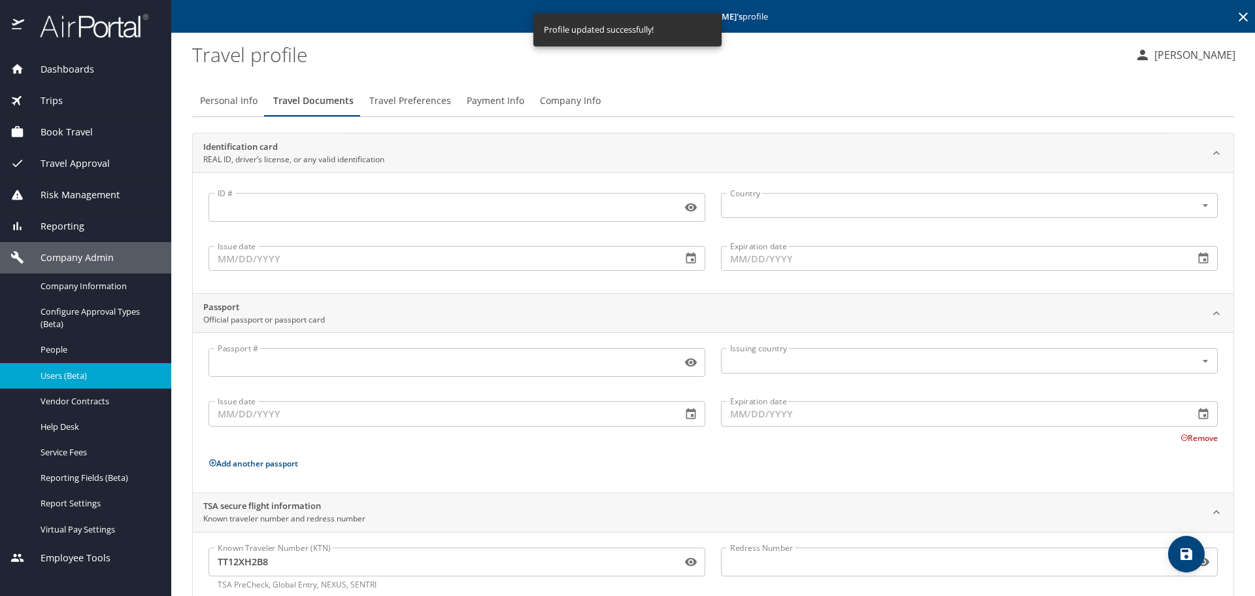
click at [405, 110] on button "Travel Preferences" at bounding box center [410, 100] width 97 height 31
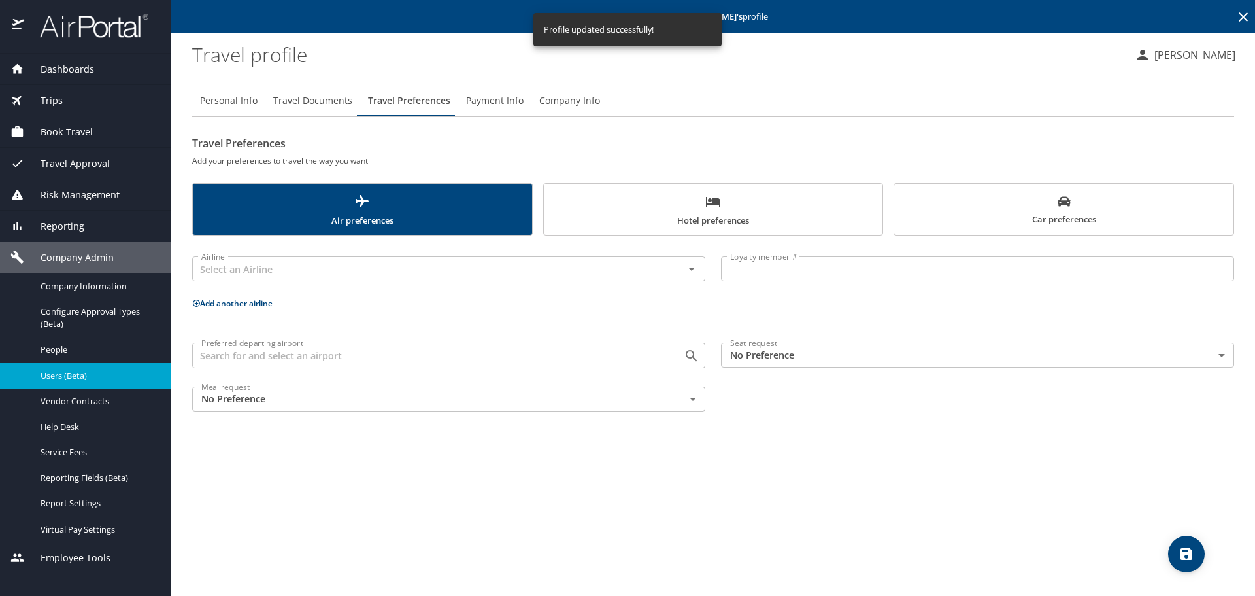
click at [267, 365] on div "Preferred departing airport" at bounding box center [448, 355] width 513 height 25
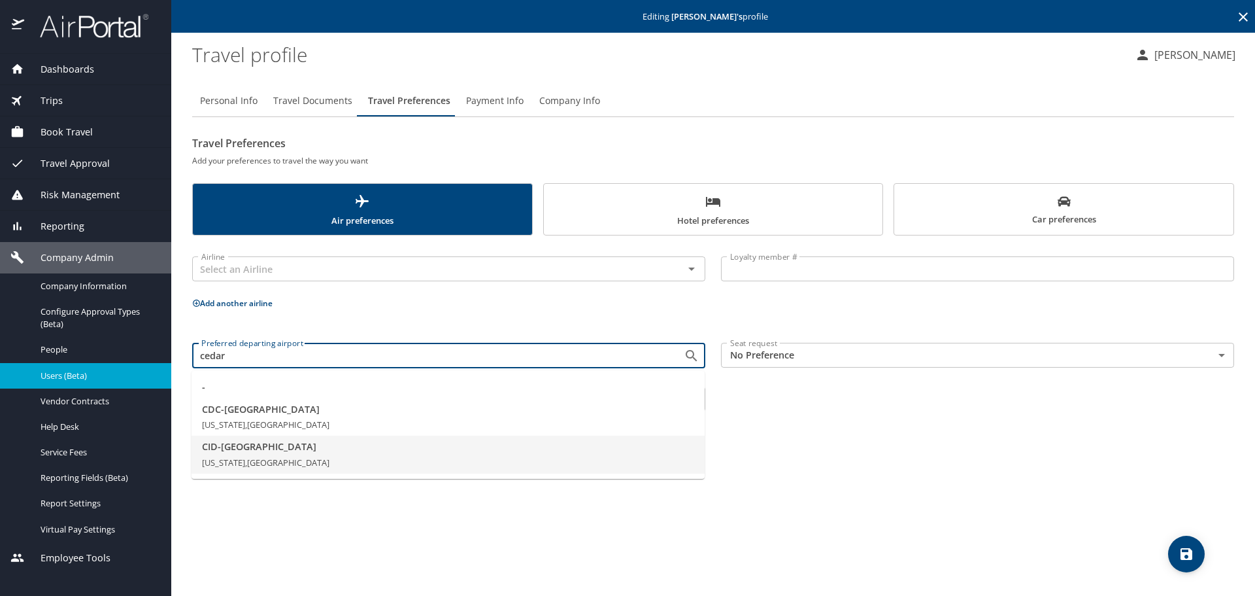
click at [263, 452] on span "CID - Cedar Rapids" at bounding box center [448, 446] width 492 height 14
type input "CID - Cedar Rapids"
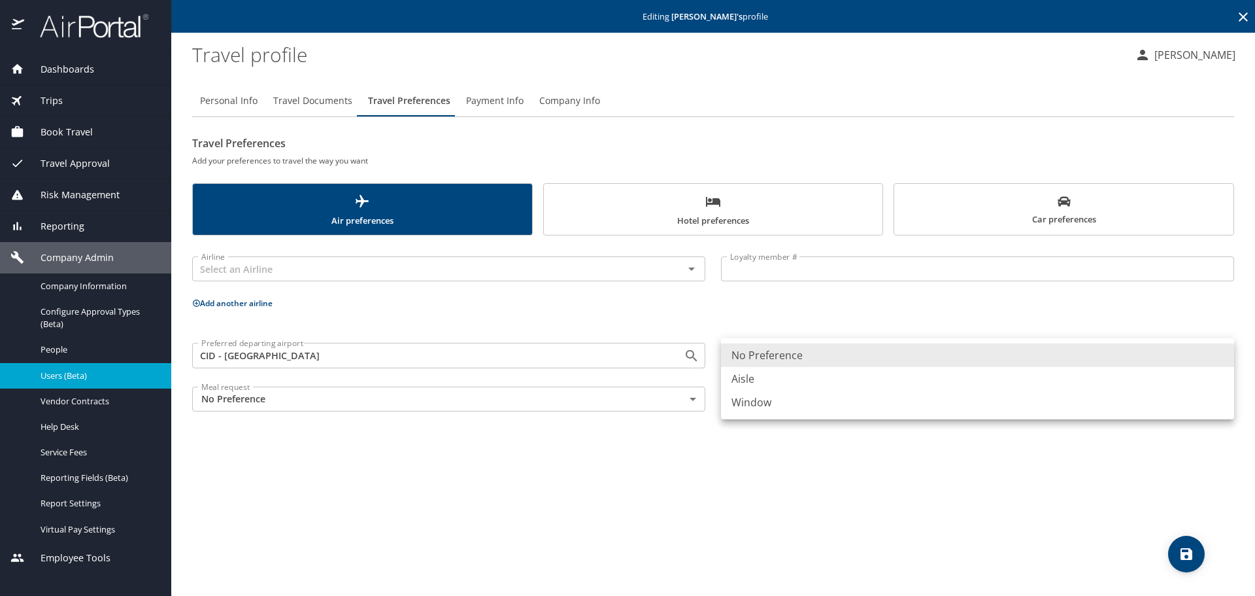
click at [796, 354] on body "Dashboards AirPortal 360™ Manager My Travel Dashboard Trips Airtinerary® Lookup…" at bounding box center [627, 298] width 1255 height 596
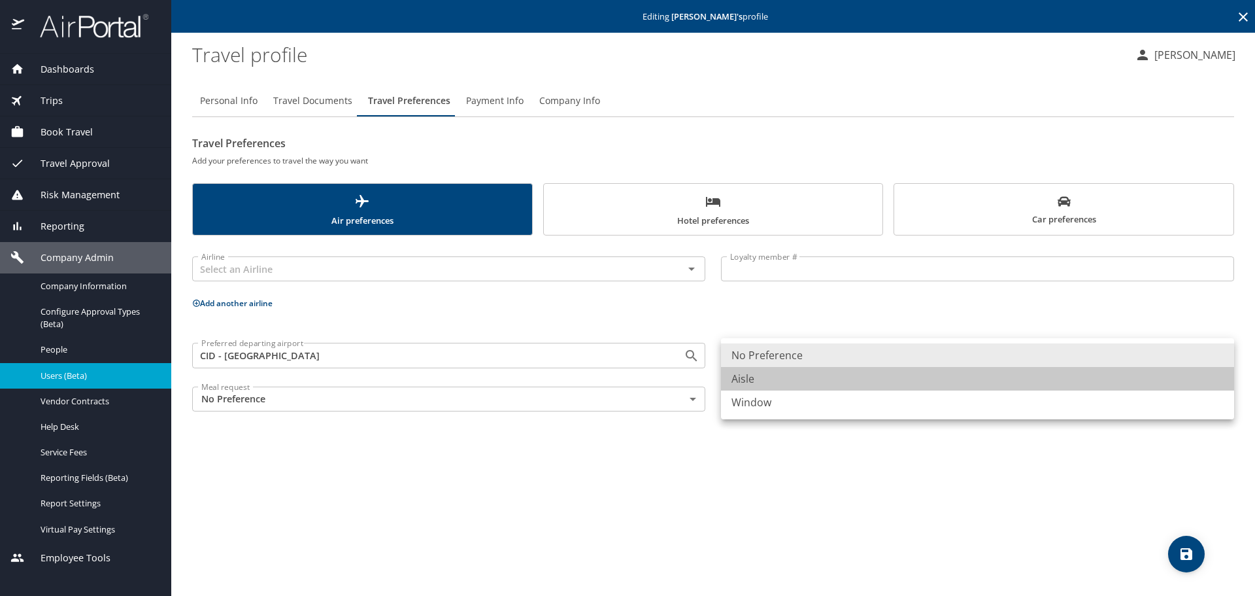
click at [790, 376] on li "Aisle" at bounding box center [977, 379] width 513 height 24
type input "Aisle"
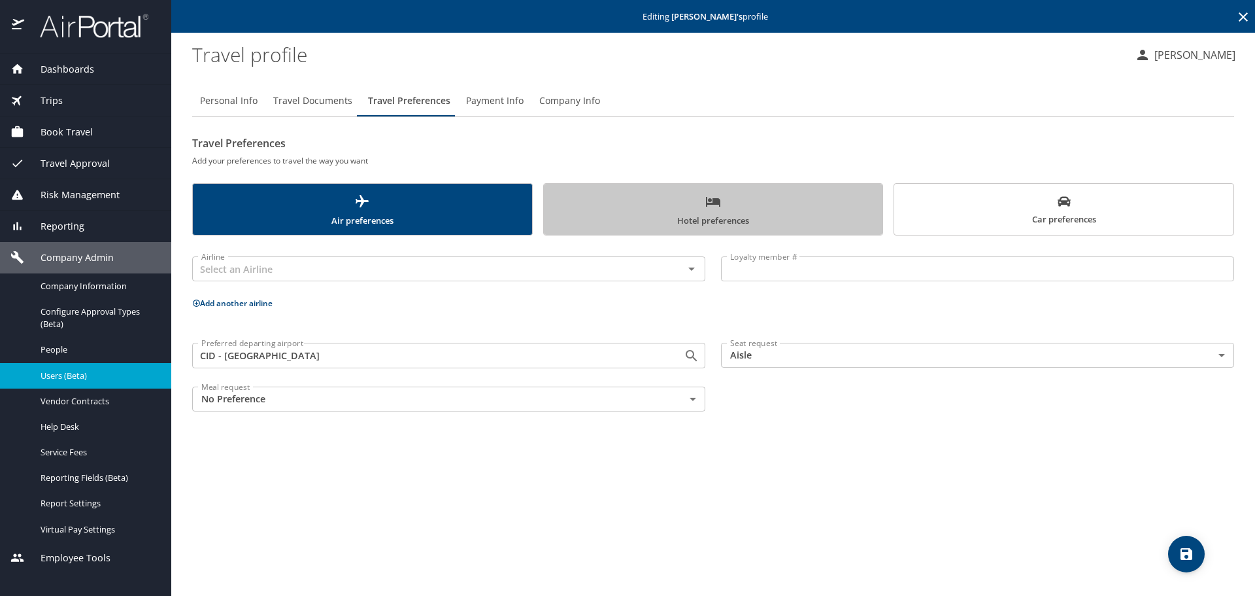
click at [798, 220] on span "Hotel preferences" at bounding box center [714, 211] width 324 height 35
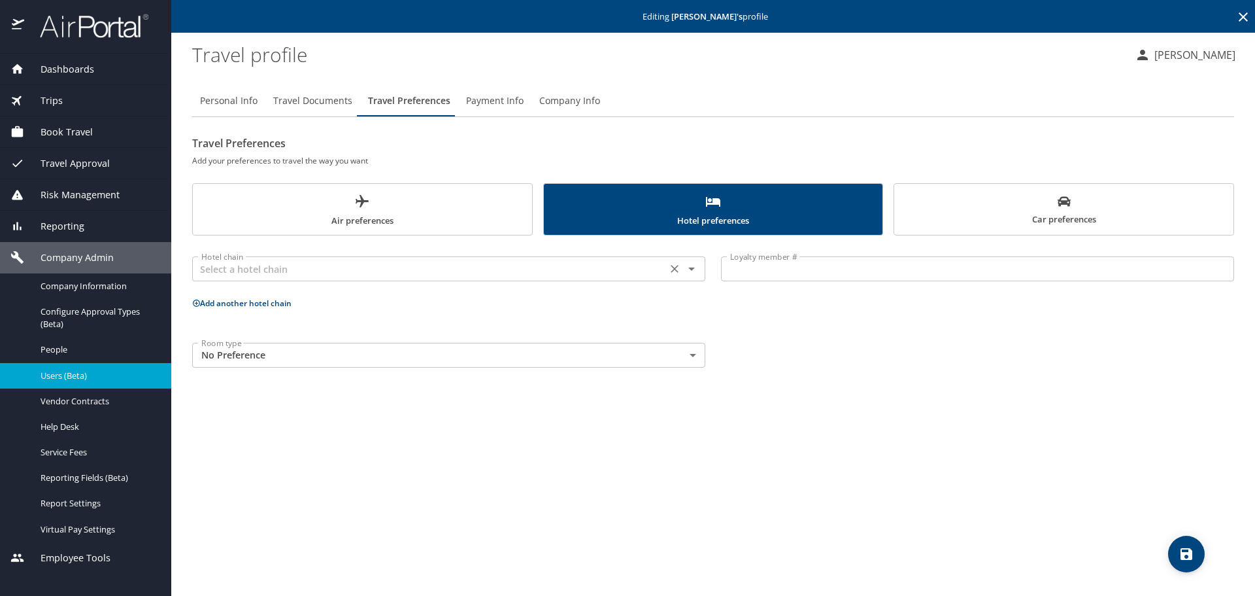
click at [445, 263] on input "text" at bounding box center [429, 268] width 467 height 17
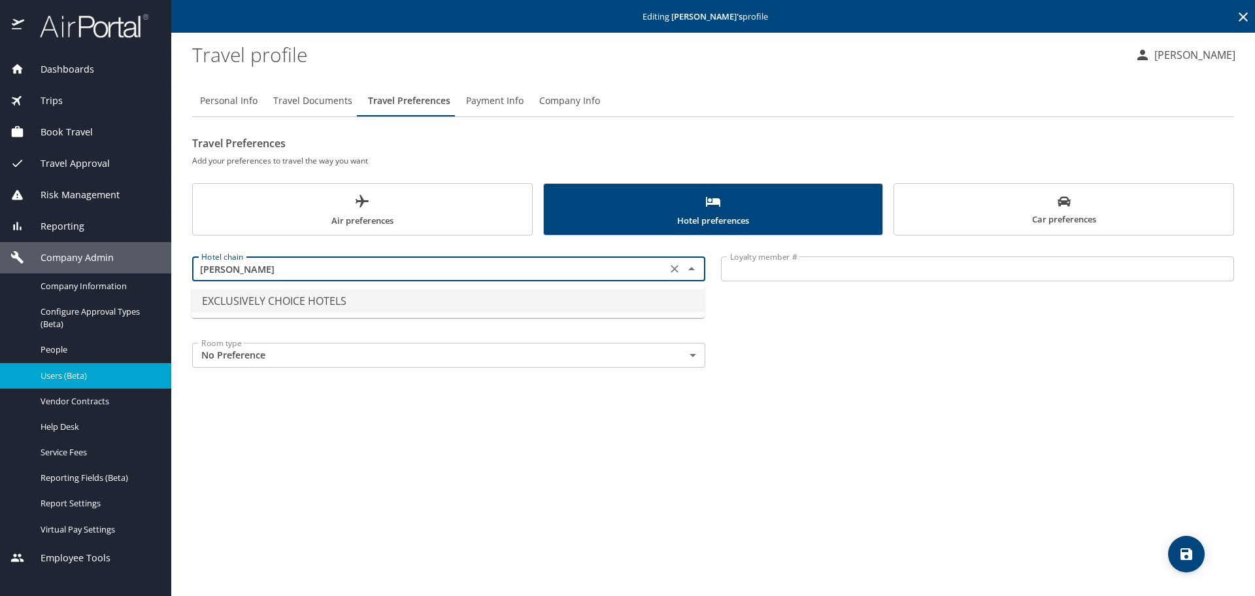
click at [335, 294] on li "EXCLUSIVELY CHOICE HOTELS" at bounding box center [448, 301] width 513 height 24
type input "EXCLUSIVELY CHOICE HOTELS"
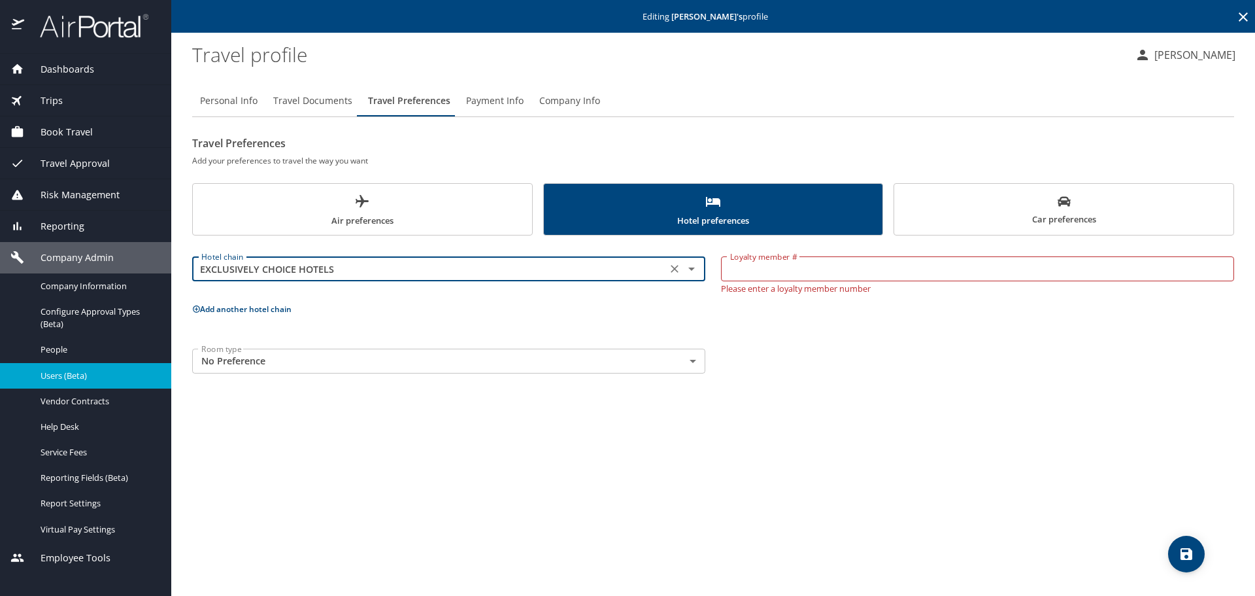
click at [333, 361] on body "Dashboards AirPortal 360™ Manager My Travel Dashboard Trips Airtinerary® Lookup…" at bounding box center [627, 298] width 1255 height 596
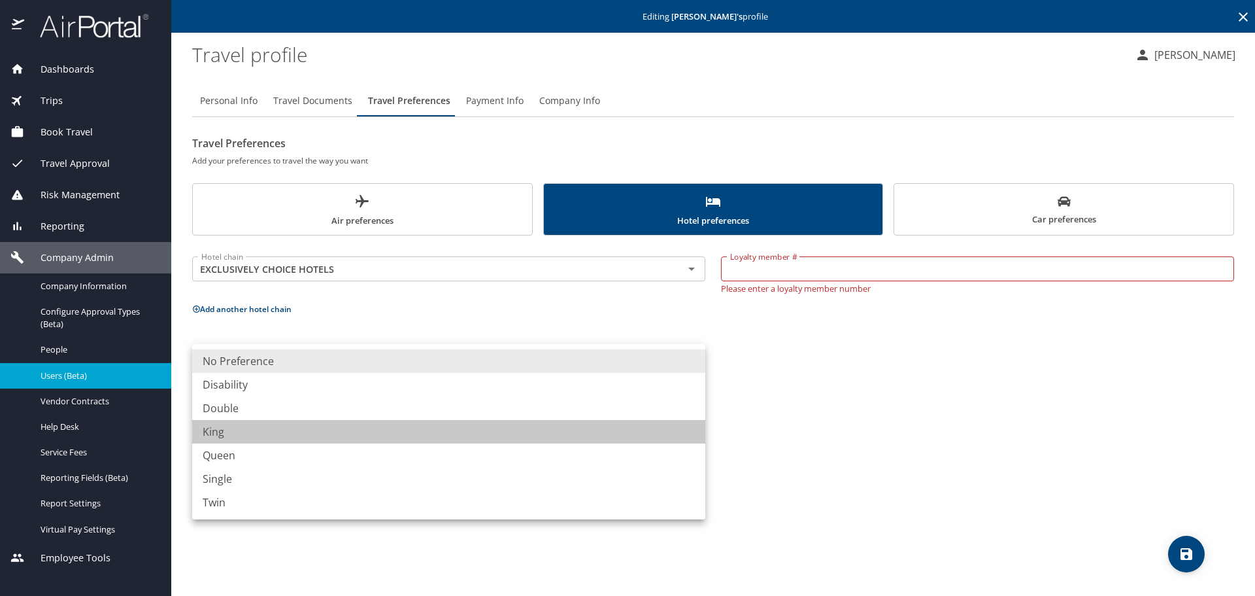
click at [252, 430] on li "King" at bounding box center [448, 432] width 513 height 24
type input "King"
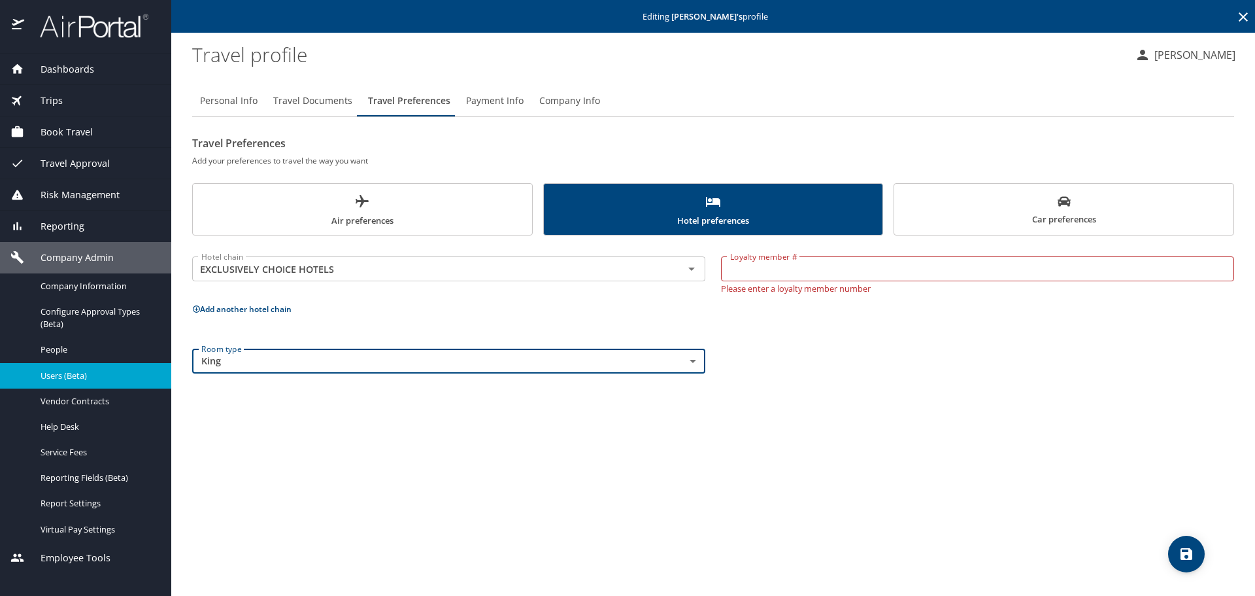
drag, startPoint x: 901, startPoint y: 251, endPoint x: 869, endPoint y: 275, distance: 39.7
click at [901, 251] on div "Loyalty member # Loyalty member # Please enter a loyalty member number" at bounding box center [977, 272] width 529 height 58
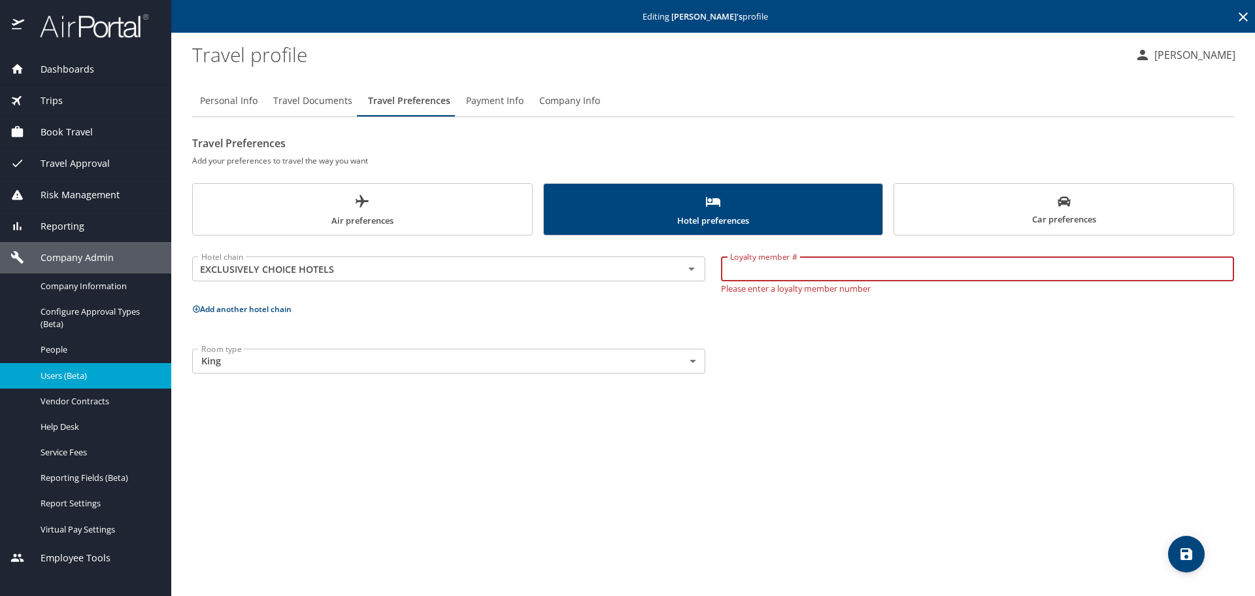
click at [869, 275] on input "Loyalty member #" at bounding box center [977, 268] width 513 height 25
paste input "RXL34211"
type input "RXL34211"
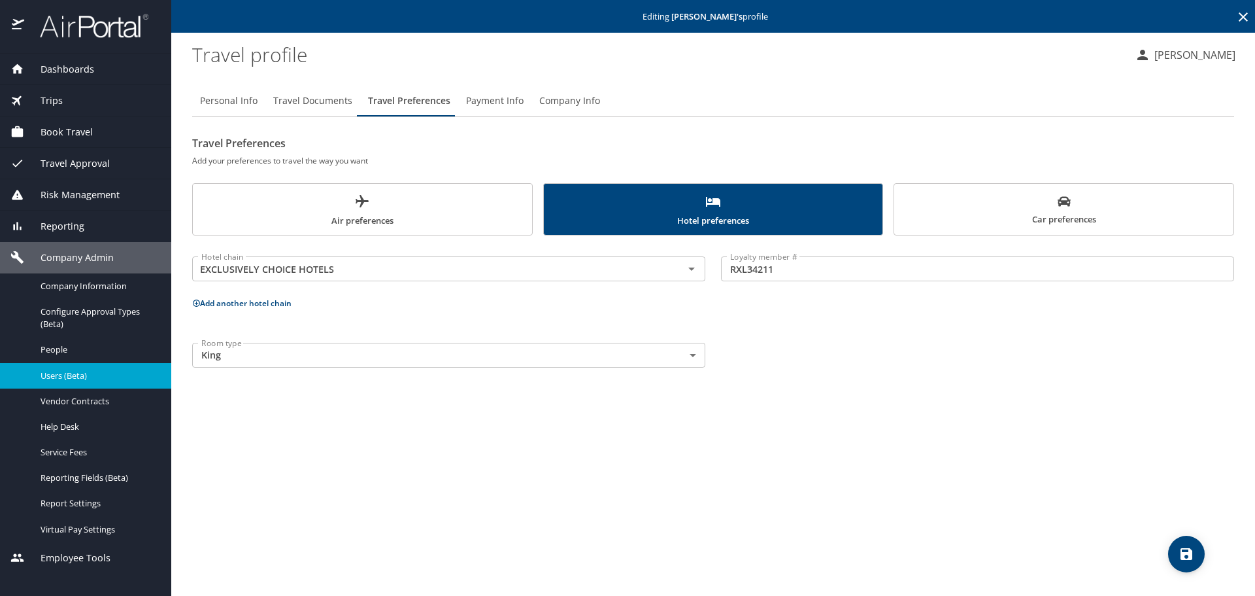
click at [853, 423] on div "Personal Info Travel Documents Travel Preferences Payment Info Company Info Tra…" at bounding box center [713, 335] width 1042 height 521
click at [1200, 552] on span "save" at bounding box center [1186, 554] width 37 height 16
click at [803, 374] on div "Room type King King Room type" at bounding box center [713, 355] width 1058 height 41
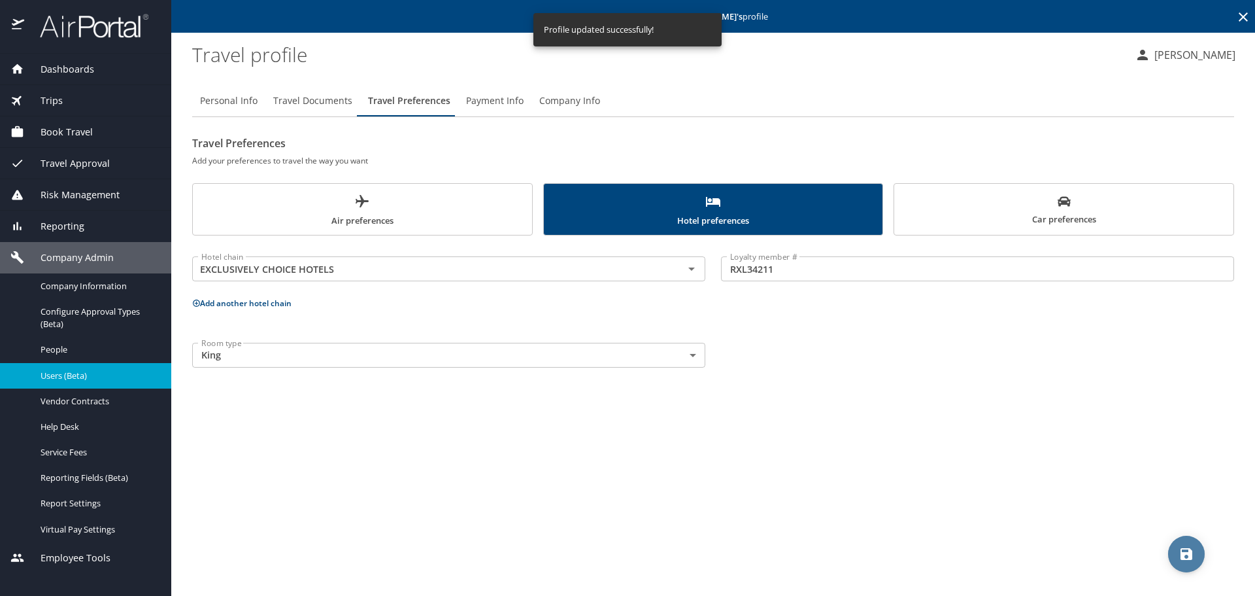
click at [1194, 552] on icon "save" at bounding box center [1187, 554] width 16 height 16
click at [1017, 221] on span "Car preferences" at bounding box center [1064, 211] width 324 height 32
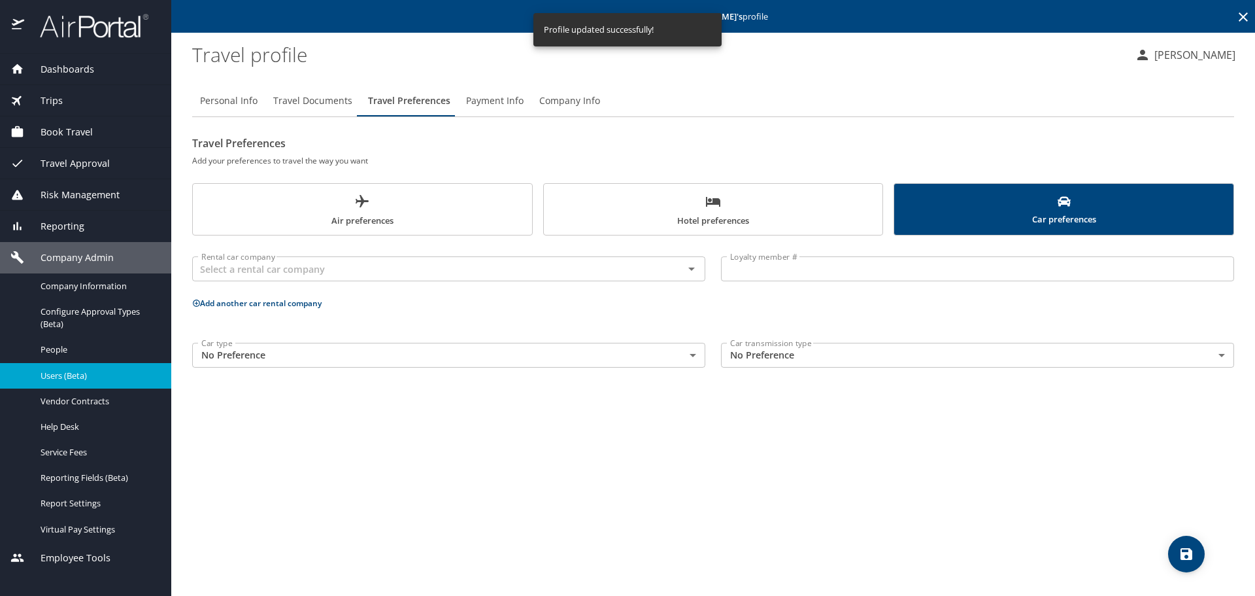
click at [573, 107] on span "Company Info" at bounding box center [569, 101] width 61 height 16
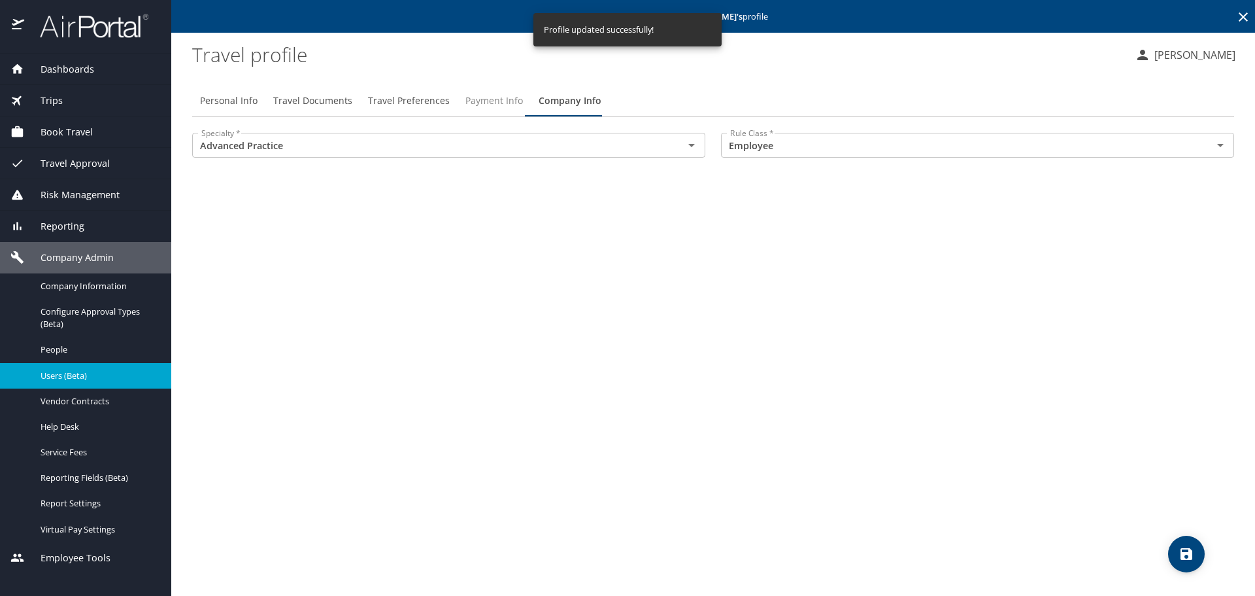
click at [507, 104] on span "Payment Info" at bounding box center [494, 101] width 58 height 16
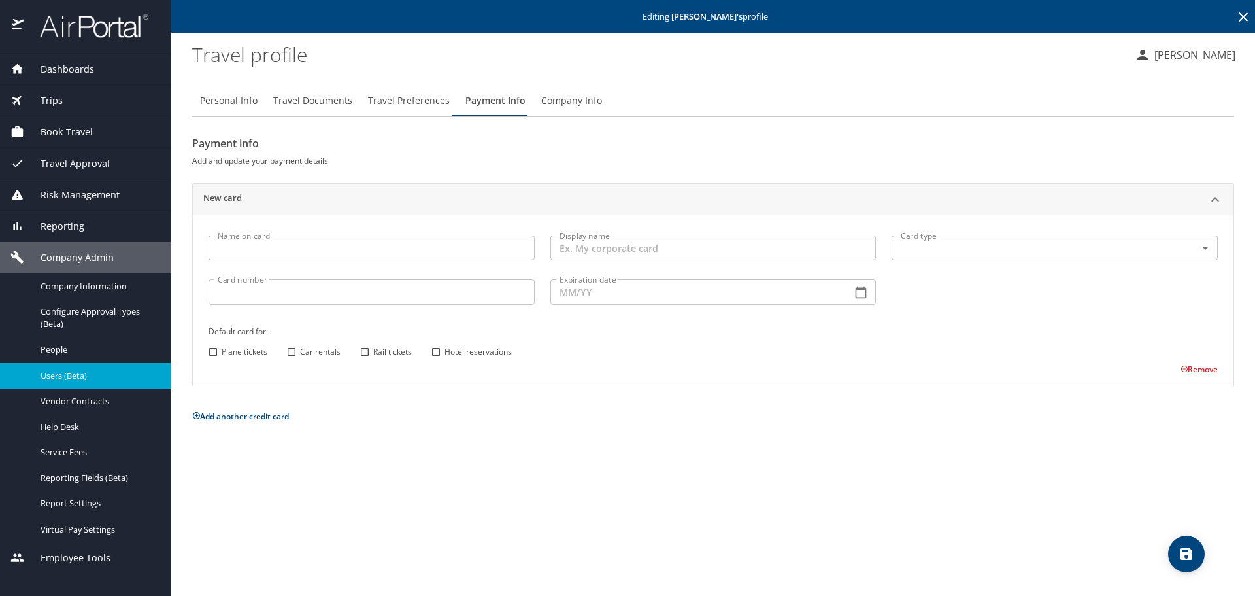
click at [65, 134] on span "Book Travel" at bounding box center [58, 132] width 69 height 14
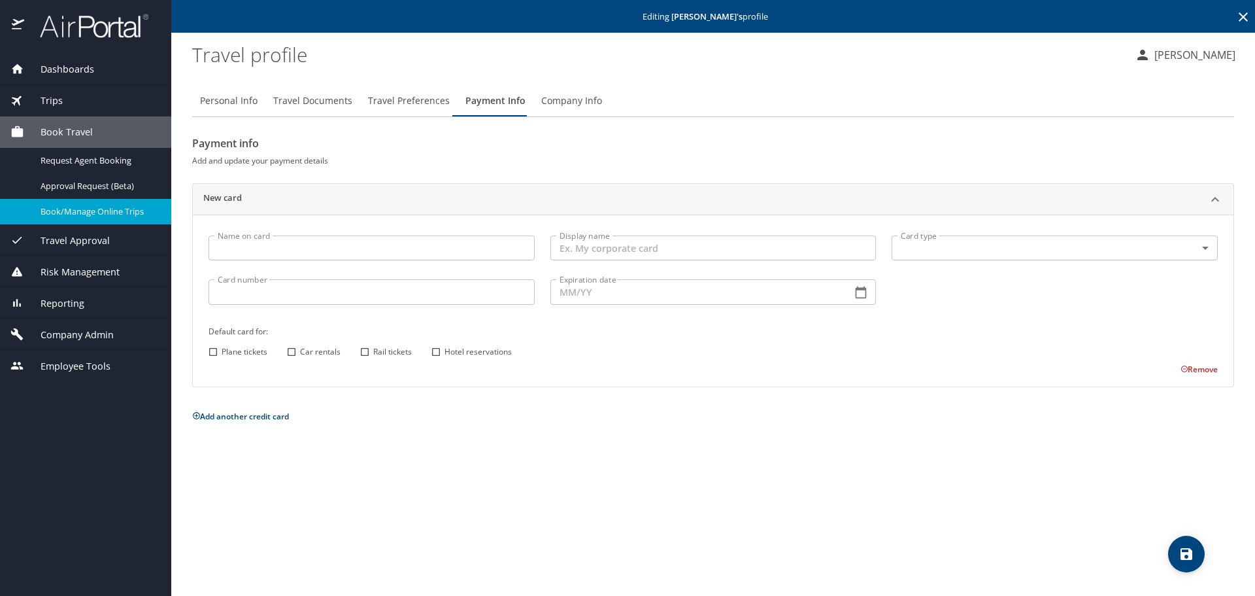
click at [78, 210] on span "Book/Manage Online Trips" at bounding box center [98, 211] width 115 height 12
